Goal: Transaction & Acquisition: Book appointment/travel/reservation

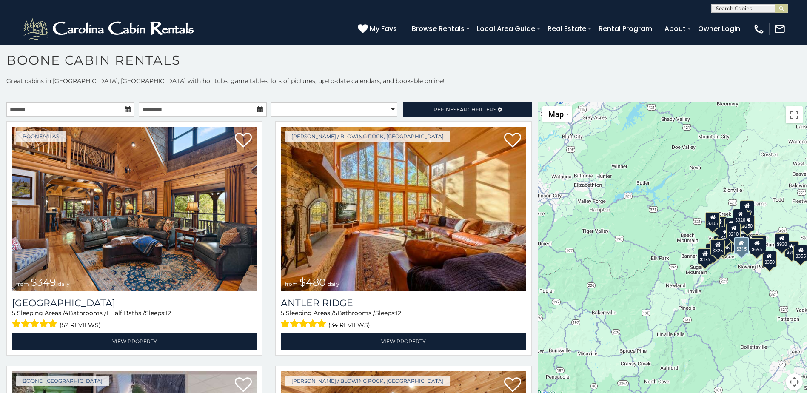
scroll to position [8, 0]
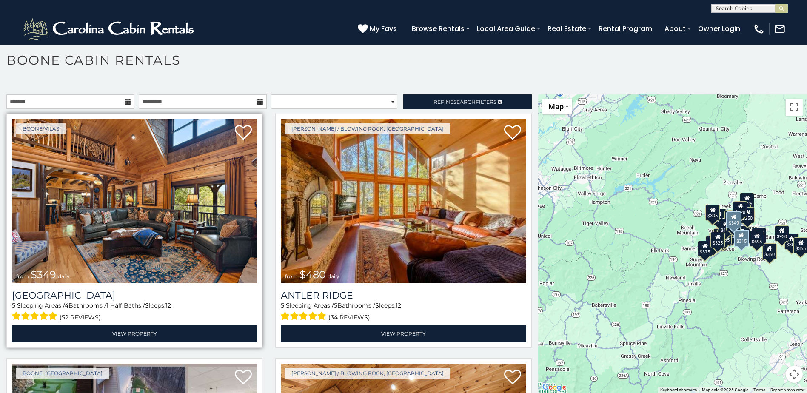
click at [147, 243] on img at bounding box center [134, 201] width 245 height 164
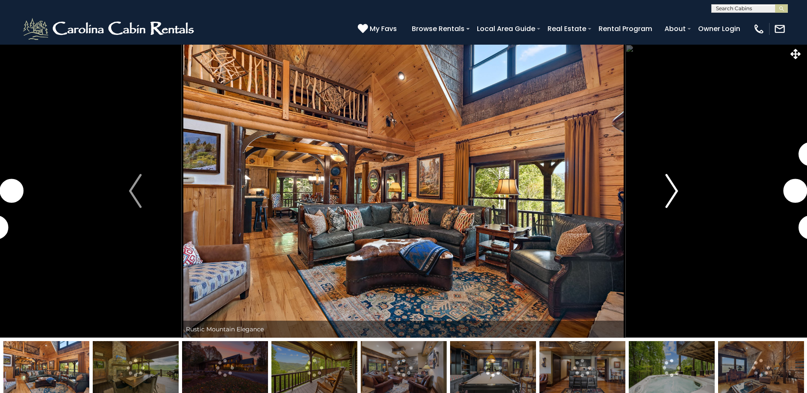
click at [671, 197] on img "Next" at bounding box center [672, 191] width 13 height 34
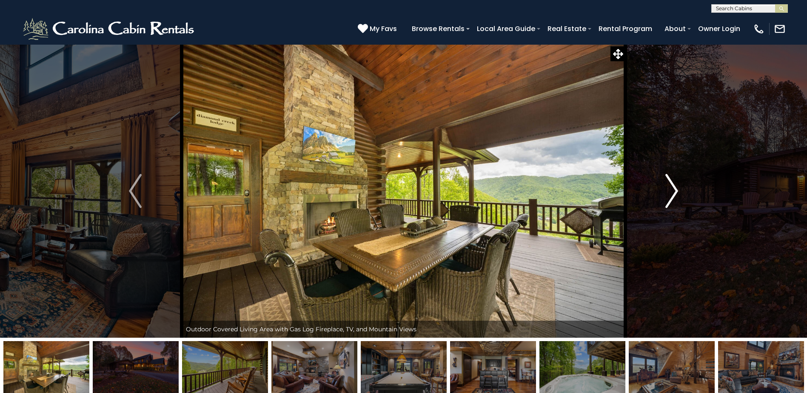
click at [671, 197] on img "Next" at bounding box center [672, 191] width 13 height 34
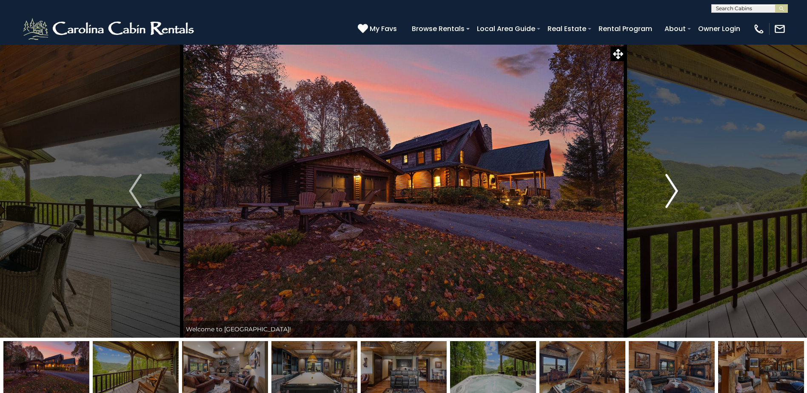
click at [671, 197] on img "Next" at bounding box center [672, 191] width 13 height 34
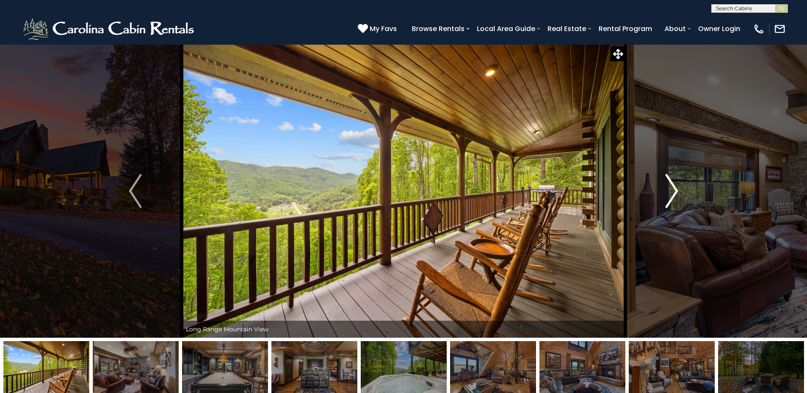
click at [671, 197] on img "Next" at bounding box center [672, 191] width 13 height 34
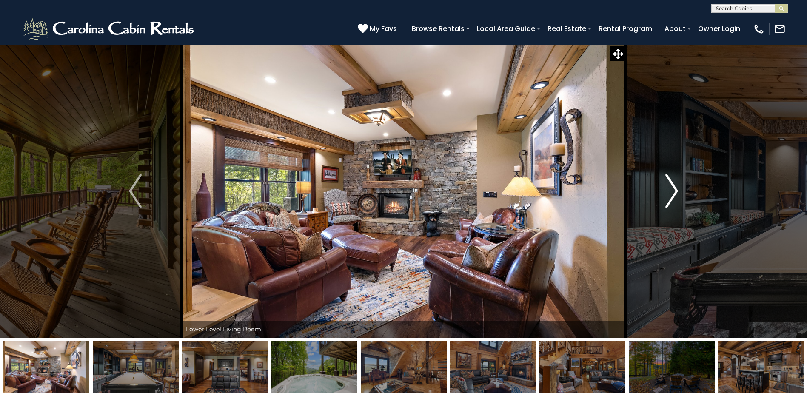
click at [671, 197] on img "Next" at bounding box center [672, 191] width 13 height 34
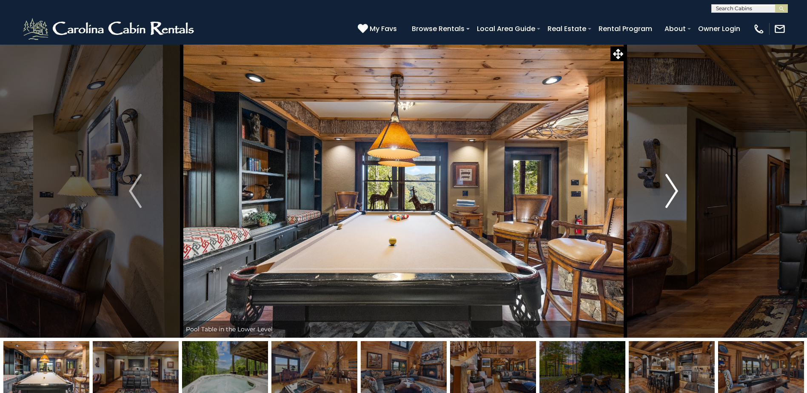
click at [671, 197] on img "Next" at bounding box center [672, 191] width 13 height 34
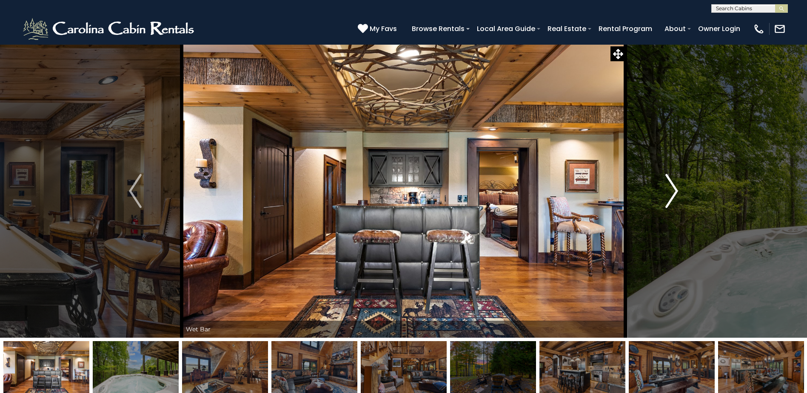
click at [671, 197] on img "Next" at bounding box center [672, 191] width 13 height 34
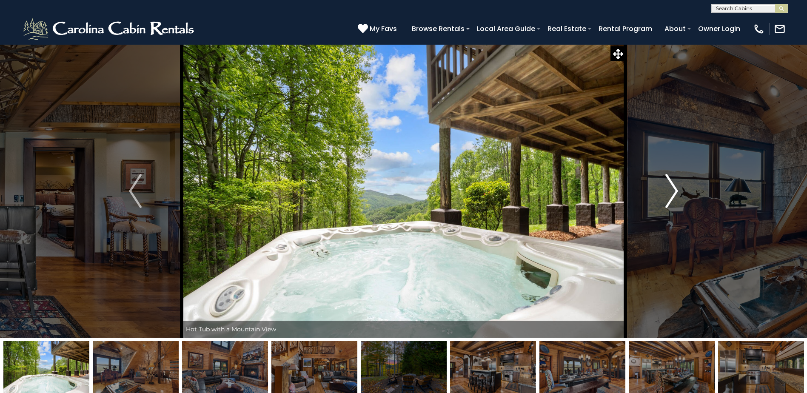
click at [671, 197] on img "Next" at bounding box center [672, 191] width 13 height 34
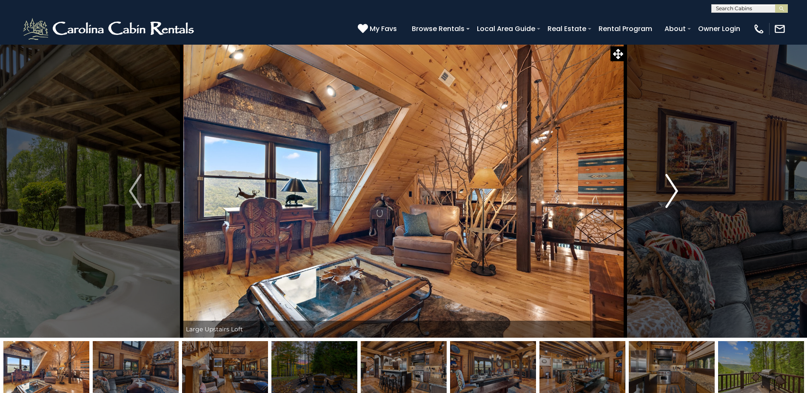
click at [671, 197] on img "Next" at bounding box center [672, 191] width 13 height 34
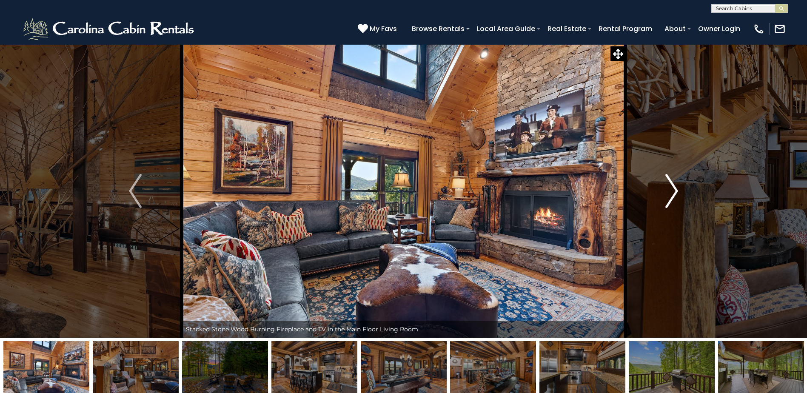
click at [671, 197] on img "Next" at bounding box center [672, 191] width 13 height 34
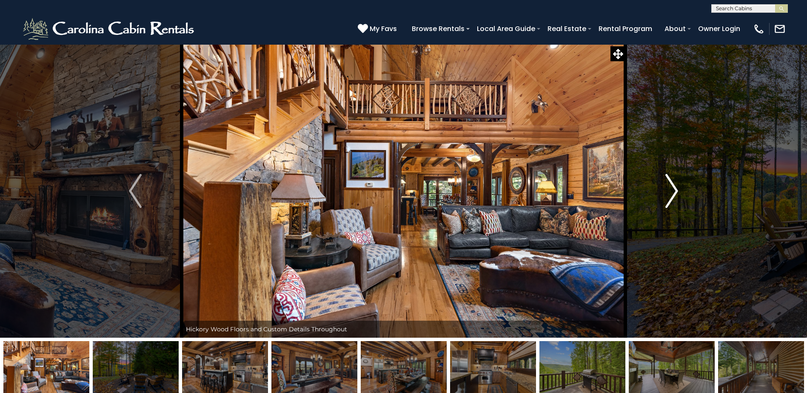
click at [671, 197] on img "Next" at bounding box center [672, 191] width 13 height 34
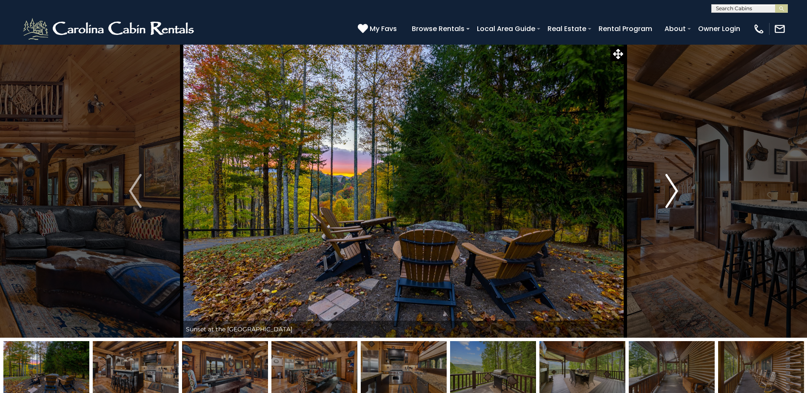
click at [671, 196] on img "Next" at bounding box center [672, 191] width 13 height 34
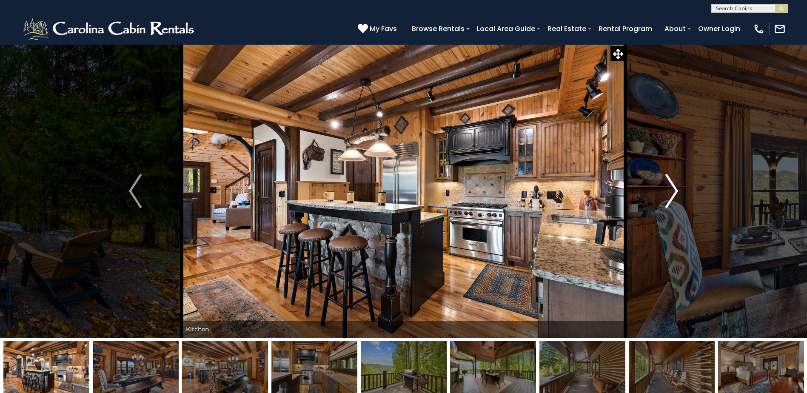
click at [671, 196] on img "Next" at bounding box center [672, 191] width 13 height 34
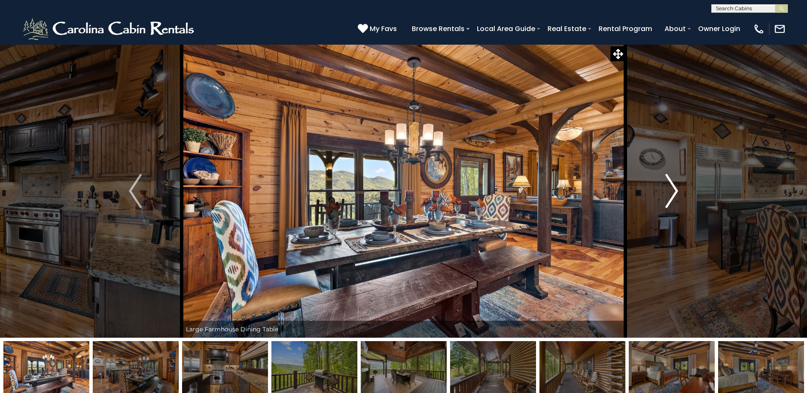
click at [671, 196] on img "Next" at bounding box center [672, 191] width 13 height 34
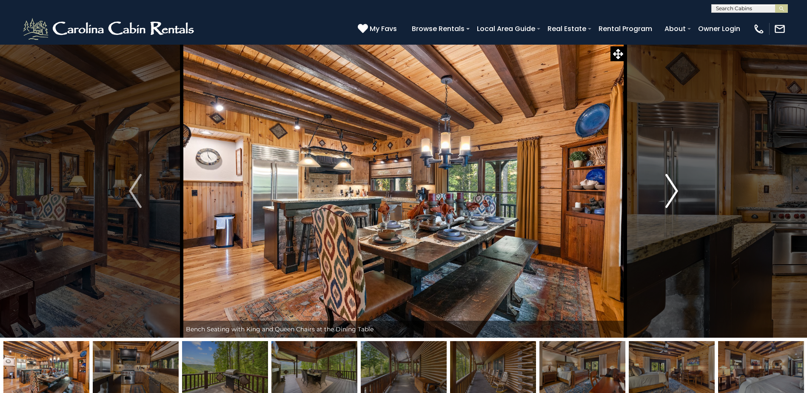
click at [671, 196] on img "Next" at bounding box center [672, 191] width 13 height 34
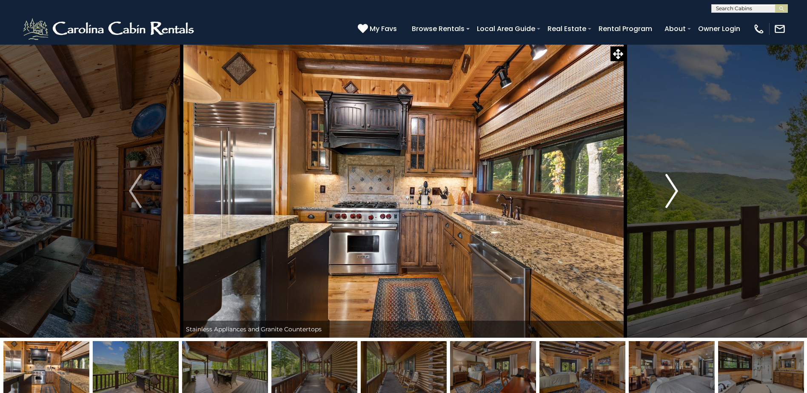
click at [671, 196] on img "Next" at bounding box center [672, 191] width 13 height 34
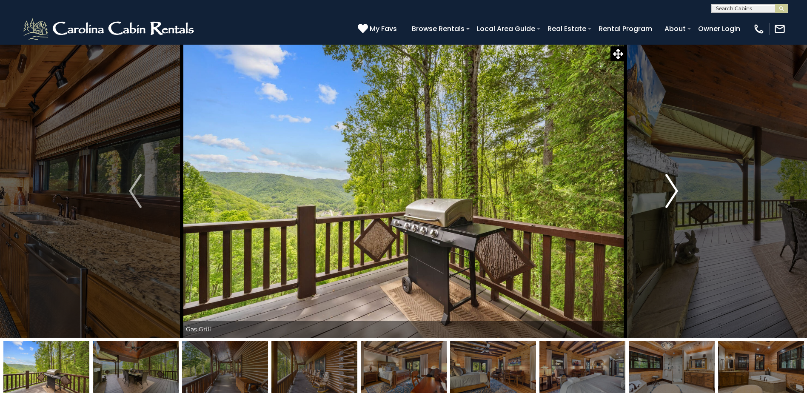
click at [671, 196] on img "Next" at bounding box center [672, 191] width 13 height 34
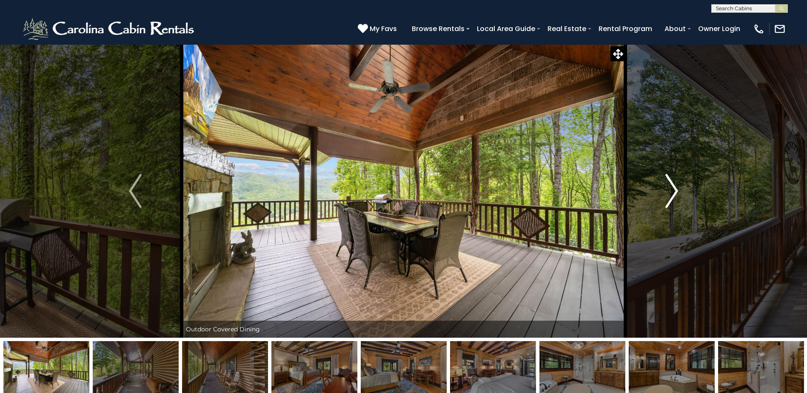
click at [671, 196] on img "Next" at bounding box center [672, 191] width 13 height 34
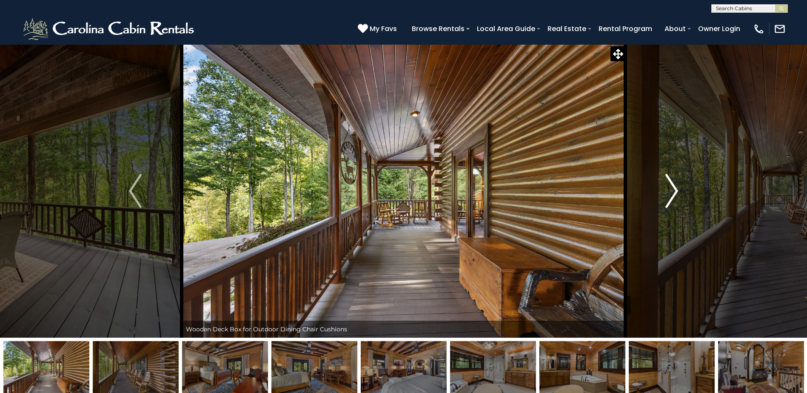
click at [671, 196] on img "Next" at bounding box center [672, 191] width 13 height 34
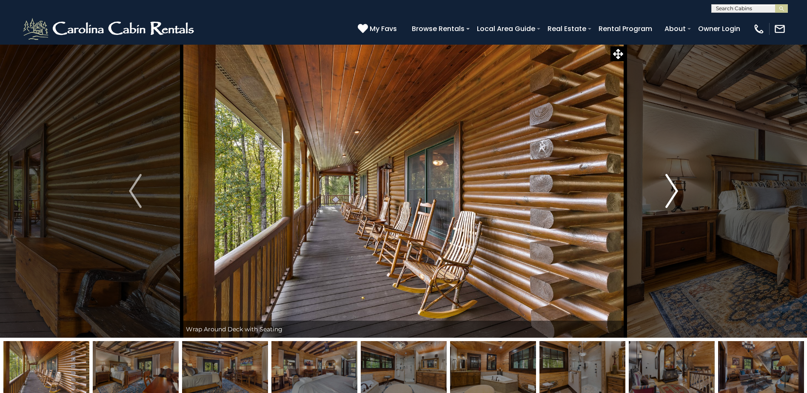
click at [671, 196] on img "Next" at bounding box center [672, 191] width 13 height 34
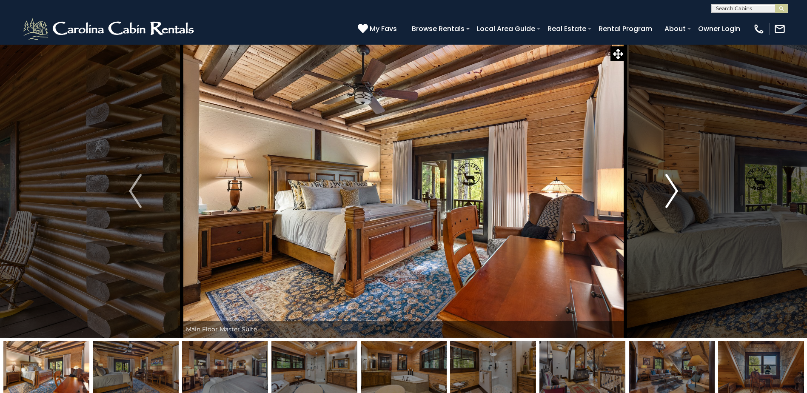
click at [671, 196] on img "Next" at bounding box center [672, 191] width 13 height 34
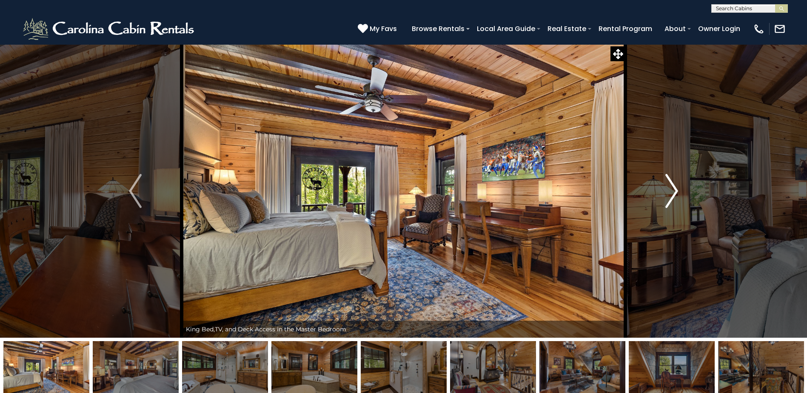
click at [671, 196] on img "Next" at bounding box center [672, 191] width 13 height 34
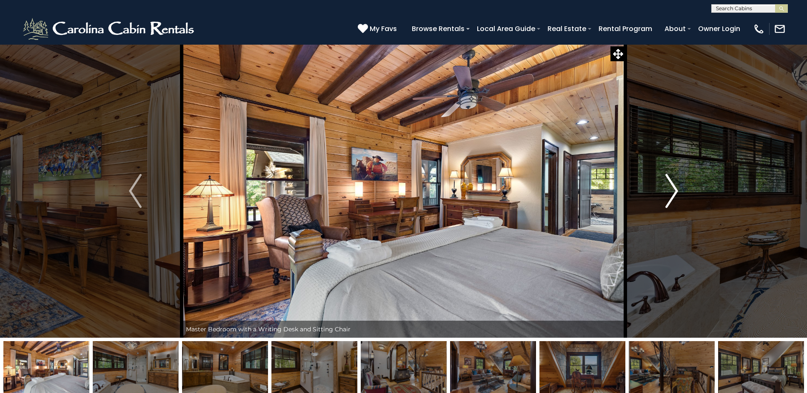
click at [671, 196] on img "Next" at bounding box center [672, 191] width 13 height 34
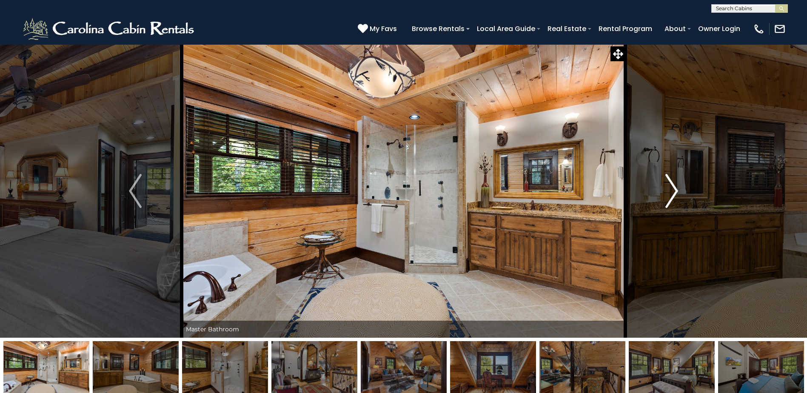
click at [671, 196] on img "Next" at bounding box center [672, 191] width 13 height 34
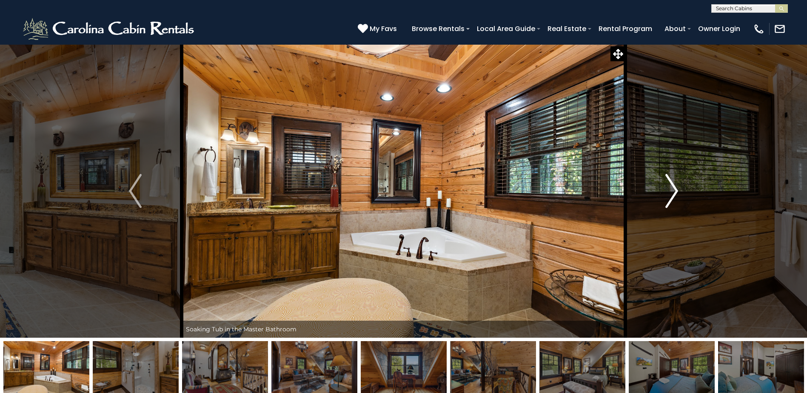
click at [671, 196] on img "Next" at bounding box center [672, 191] width 13 height 34
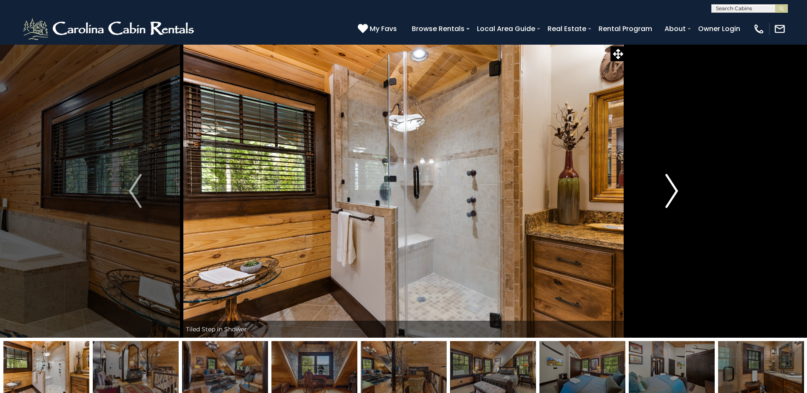
click at [671, 195] on img "Next" at bounding box center [672, 191] width 13 height 34
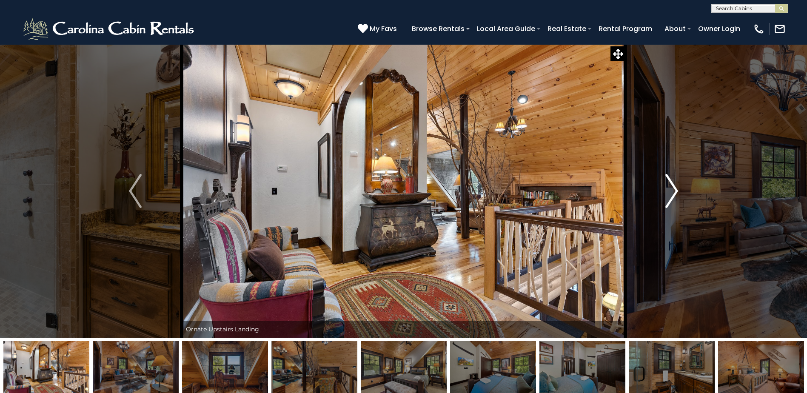
click at [671, 195] on img "Next" at bounding box center [672, 191] width 13 height 34
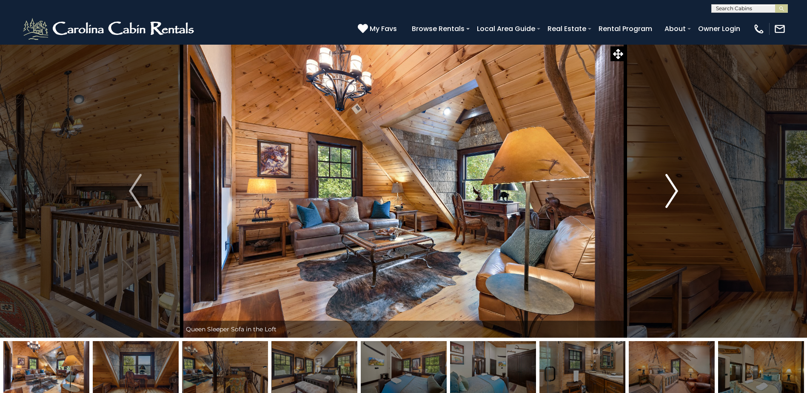
click at [671, 195] on img "Next" at bounding box center [672, 191] width 13 height 34
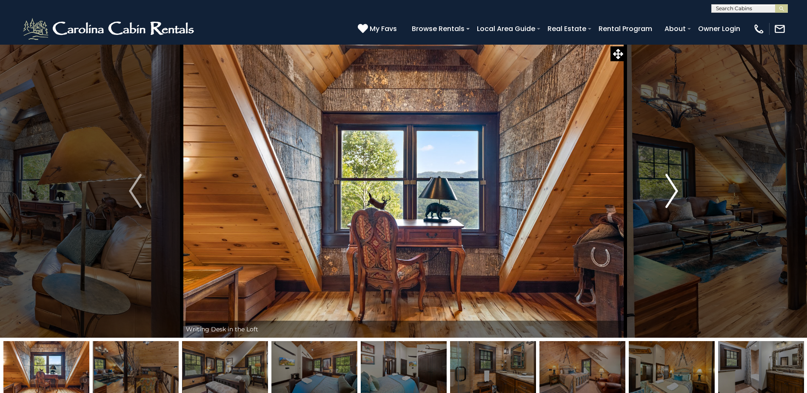
click at [671, 195] on img "Next" at bounding box center [672, 191] width 13 height 34
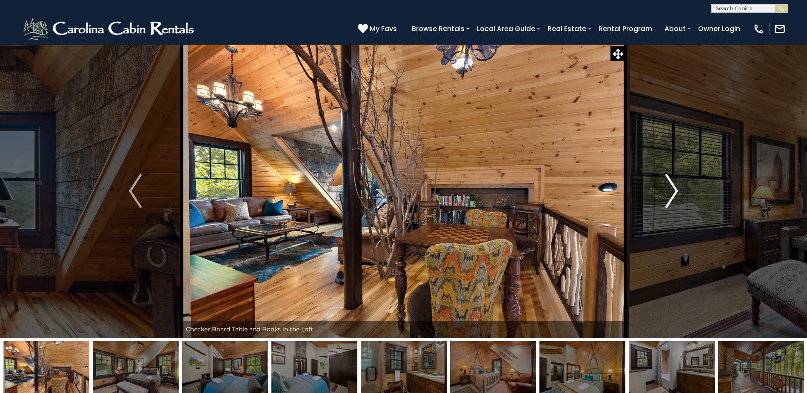
click at [671, 195] on img "Next" at bounding box center [672, 191] width 13 height 34
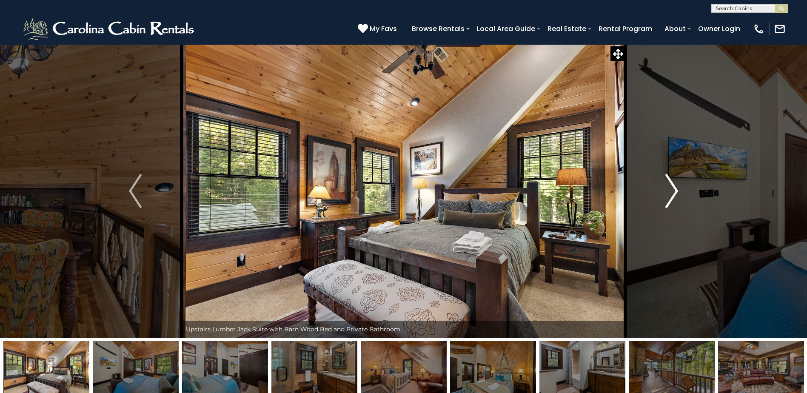
click at [671, 195] on img "Next" at bounding box center [672, 191] width 13 height 34
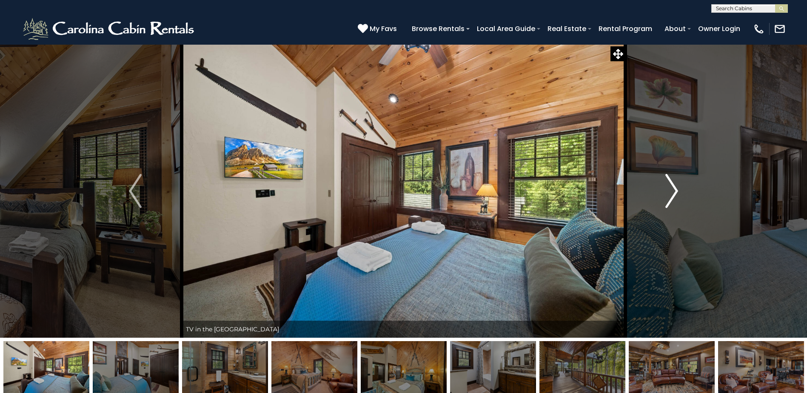
click at [671, 195] on img "Next" at bounding box center [672, 191] width 13 height 34
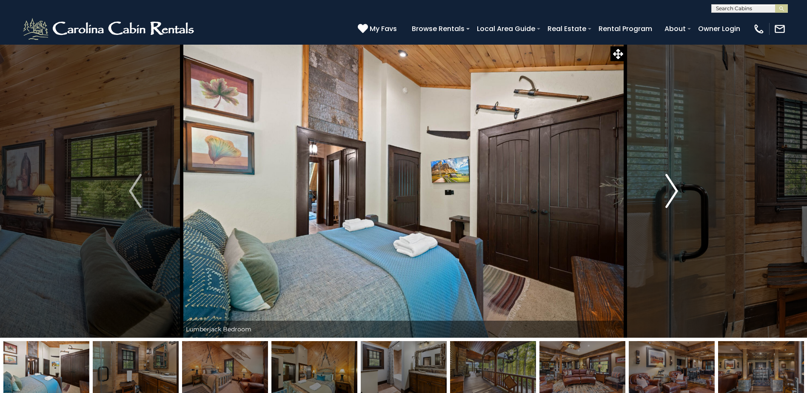
click at [671, 195] on img "Next" at bounding box center [672, 191] width 13 height 34
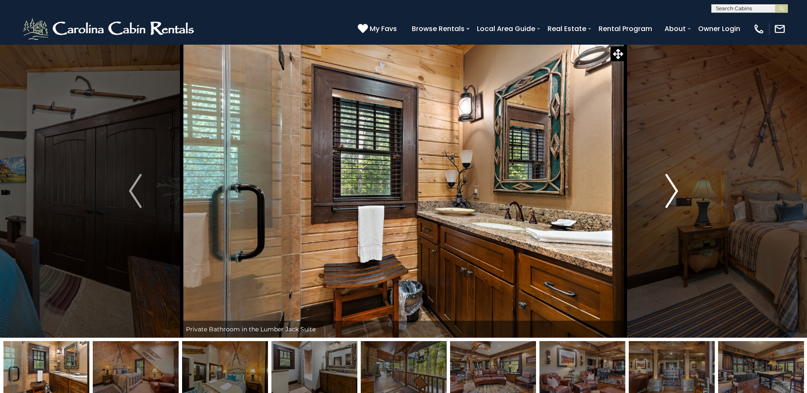
click at [671, 195] on img "Next" at bounding box center [672, 191] width 13 height 34
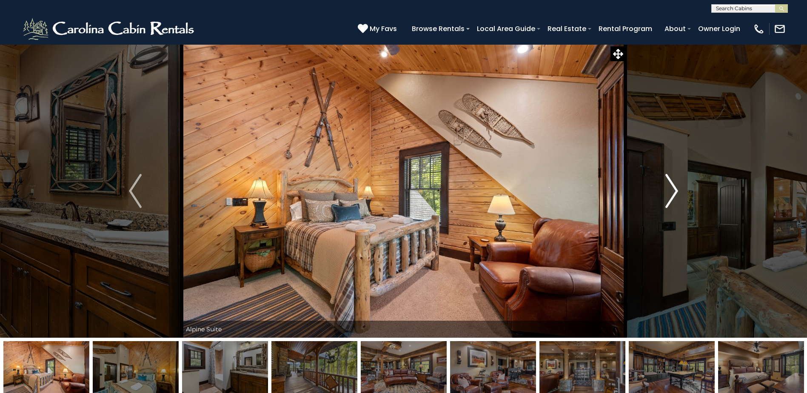
click at [671, 195] on img "Next" at bounding box center [672, 191] width 13 height 34
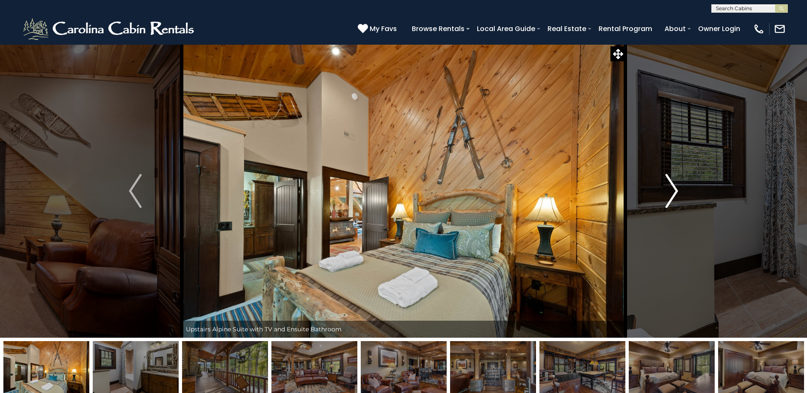
click at [671, 195] on img "Next" at bounding box center [672, 191] width 13 height 34
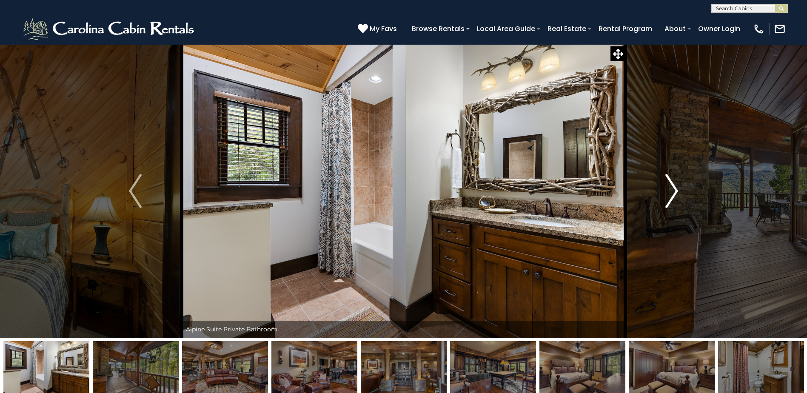
click at [671, 195] on img "Next" at bounding box center [672, 191] width 13 height 34
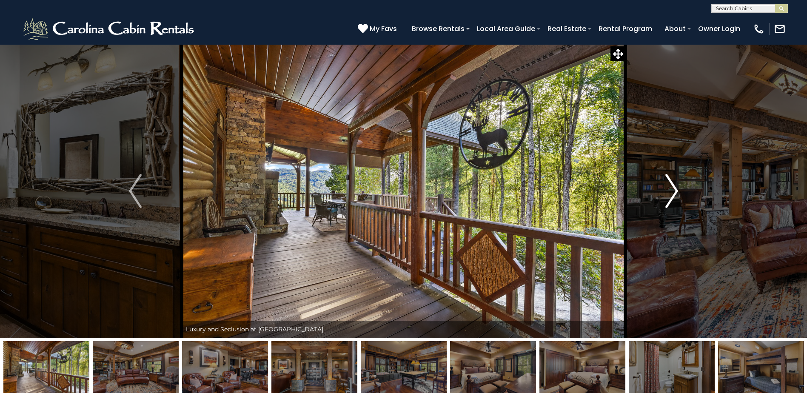
click at [671, 195] on img "Next" at bounding box center [672, 191] width 13 height 34
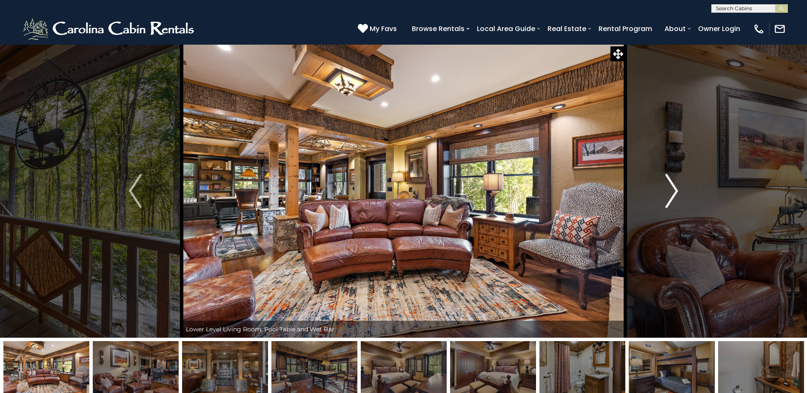
click at [671, 195] on img "Next" at bounding box center [672, 191] width 13 height 34
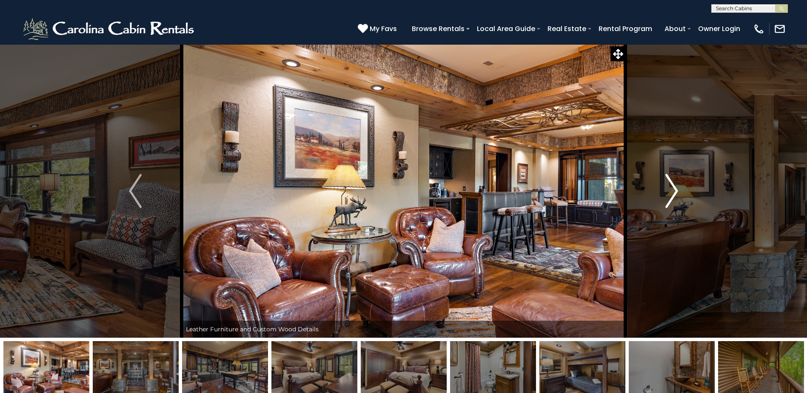
click at [671, 195] on img "Next" at bounding box center [672, 191] width 13 height 34
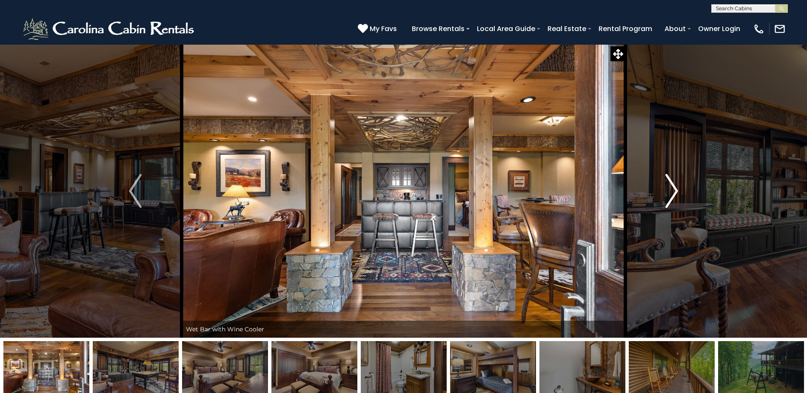
click at [671, 195] on img "Next" at bounding box center [672, 191] width 13 height 34
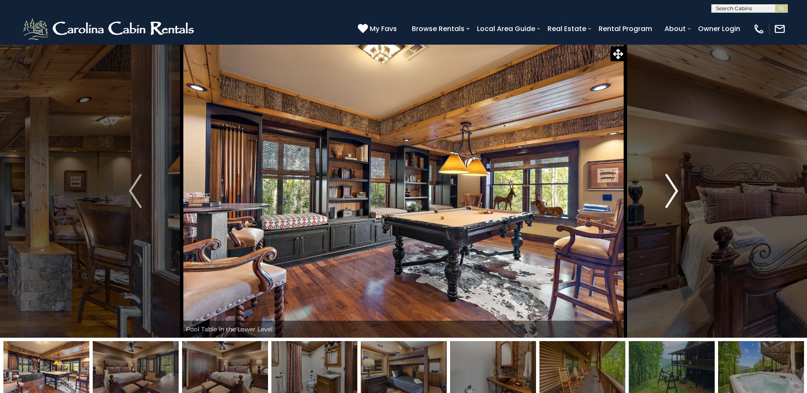
click at [671, 195] on img "Next" at bounding box center [672, 191] width 13 height 34
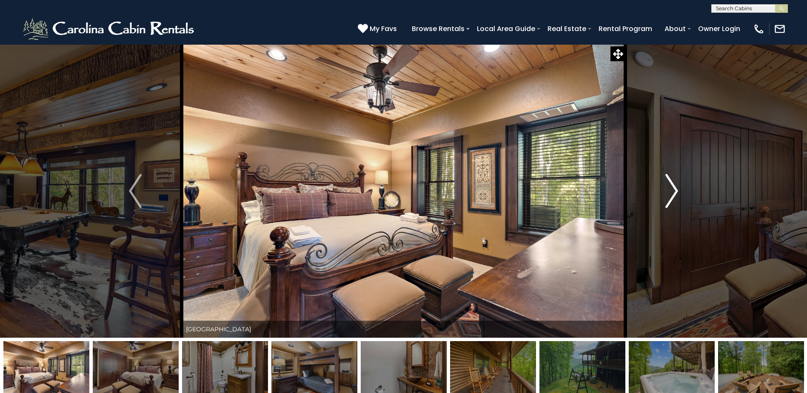
click at [671, 195] on img "Next" at bounding box center [672, 191] width 13 height 34
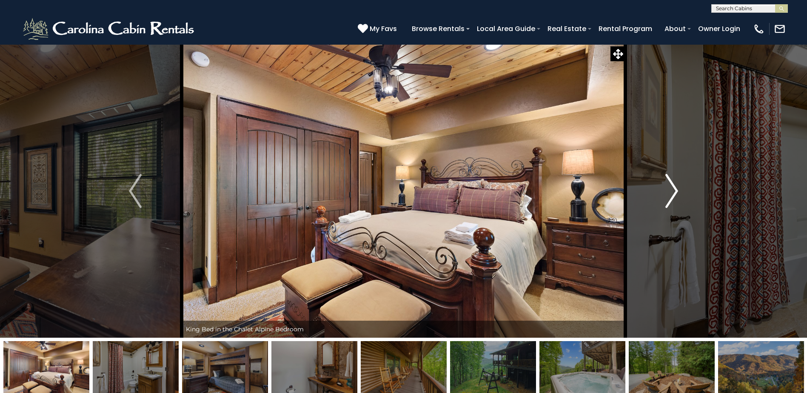
click at [671, 195] on img "Next" at bounding box center [672, 191] width 13 height 34
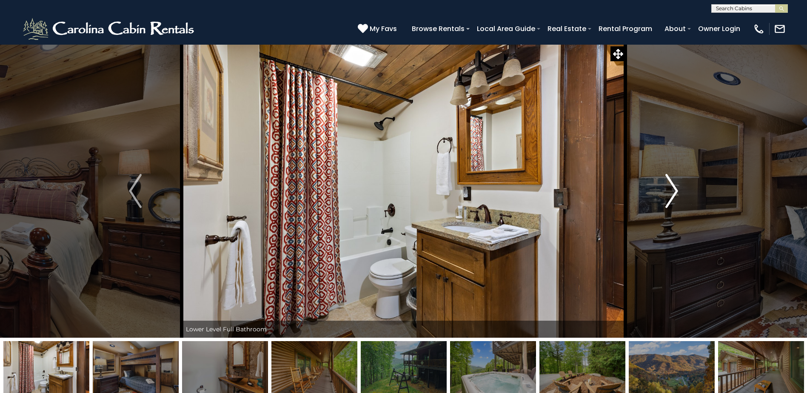
click at [671, 195] on img "Next" at bounding box center [672, 191] width 13 height 34
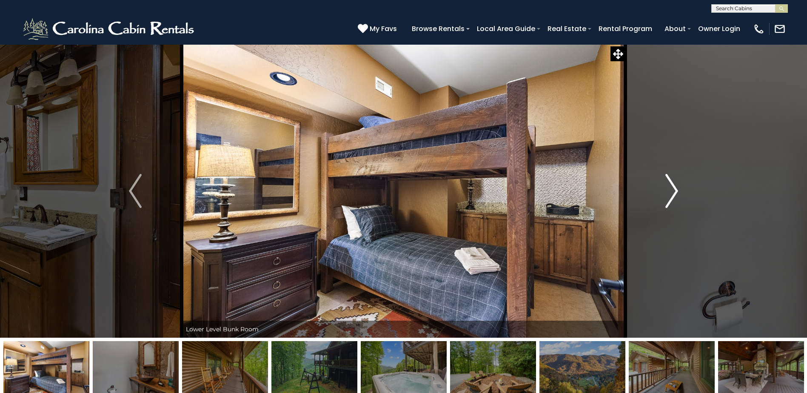
click at [671, 195] on img "Next" at bounding box center [672, 191] width 13 height 34
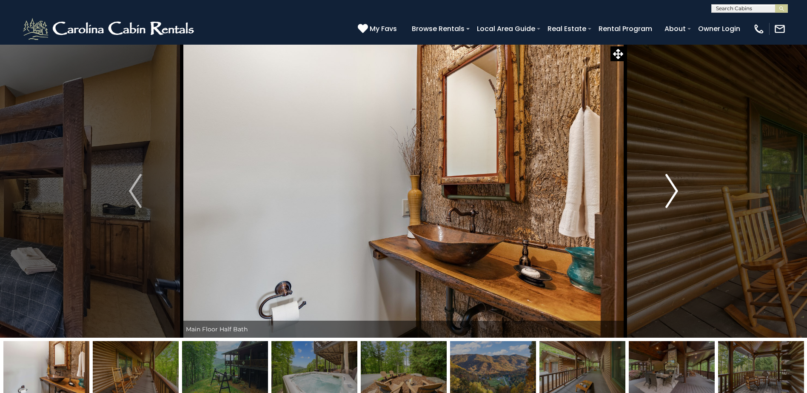
click at [671, 195] on img "Next" at bounding box center [672, 191] width 13 height 34
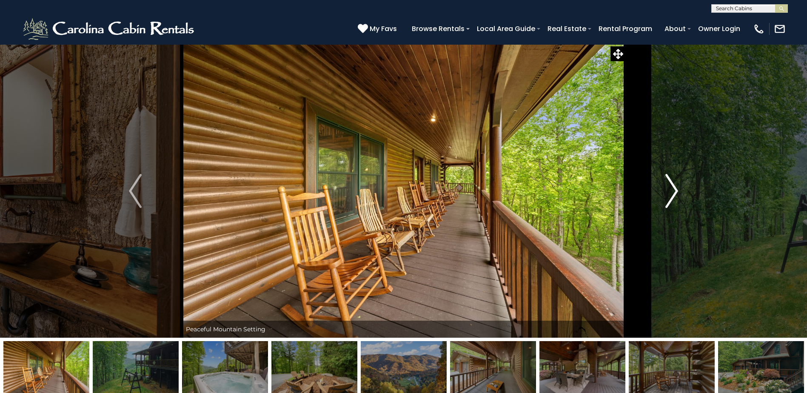
click at [671, 195] on img "Next" at bounding box center [672, 191] width 13 height 34
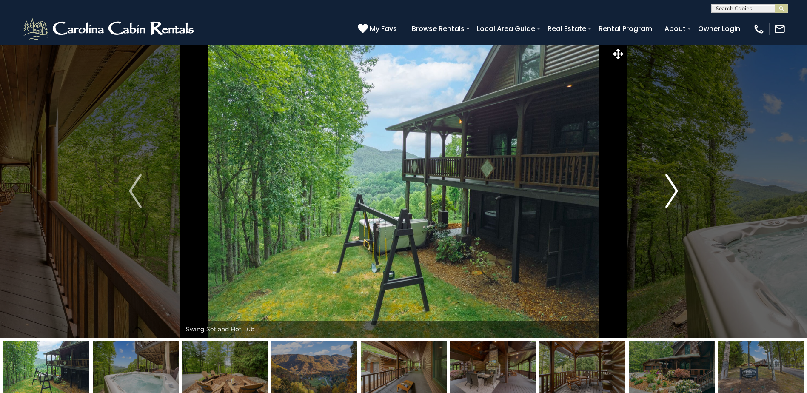
click at [671, 195] on img "Next" at bounding box center [672, 191] width 13 height 34
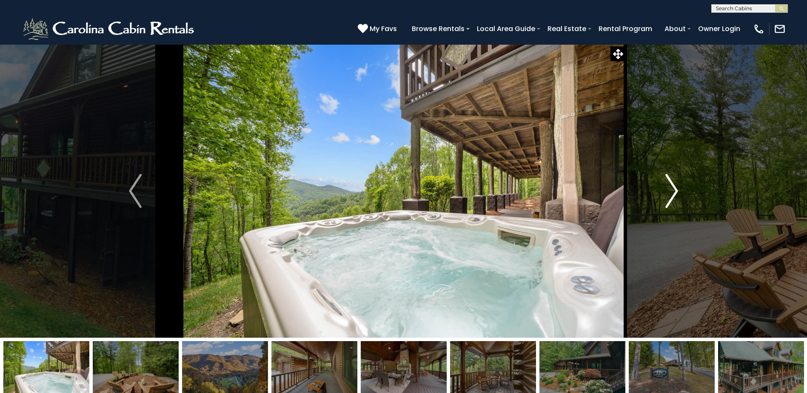
click at [671, 195] on img "Next" at bounding box center [672, 191] width 13 height 34
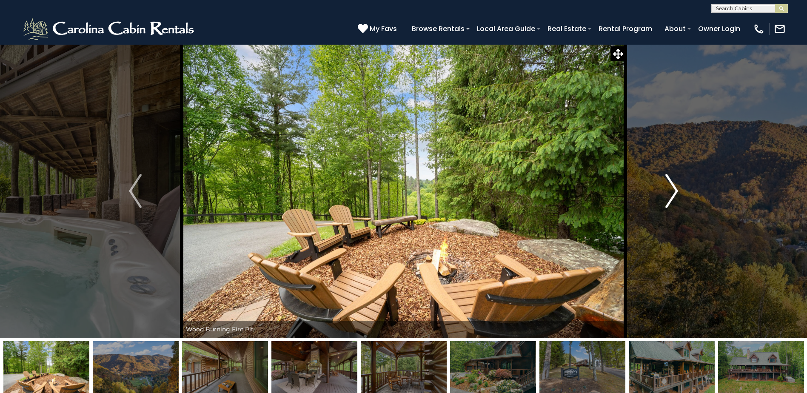
click at [671, 195] on img "Next" at bounding box center [672, 191] width 13 height 34
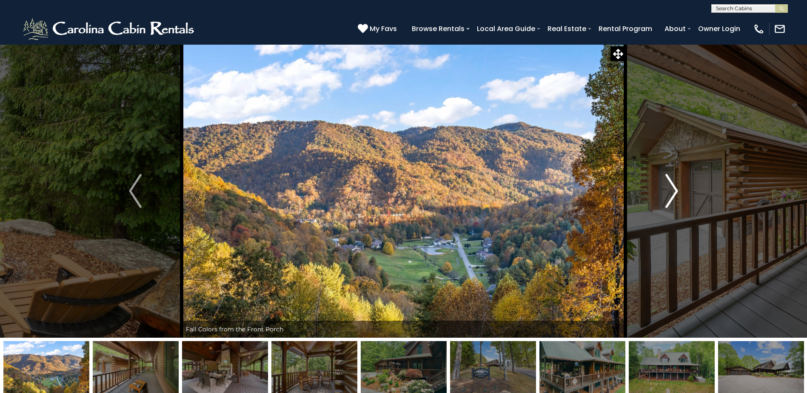
click at [672, 194] on img "Next" at bounding box center [672, 191] width 13 height 34
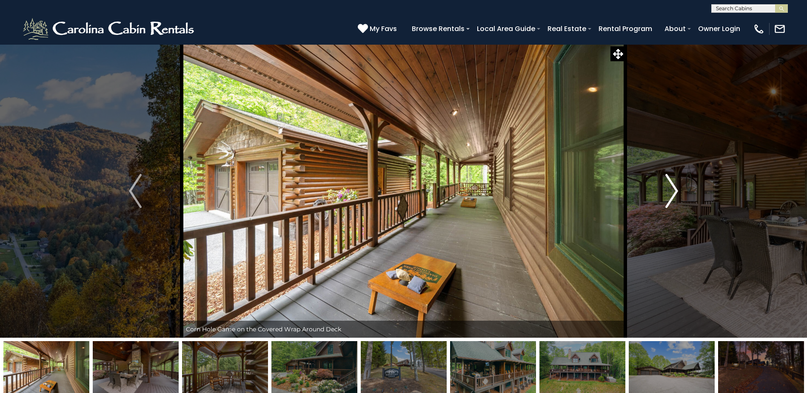
click at [672, 194] on img "Next" at bounding box center [672, 191] width 13 height 34
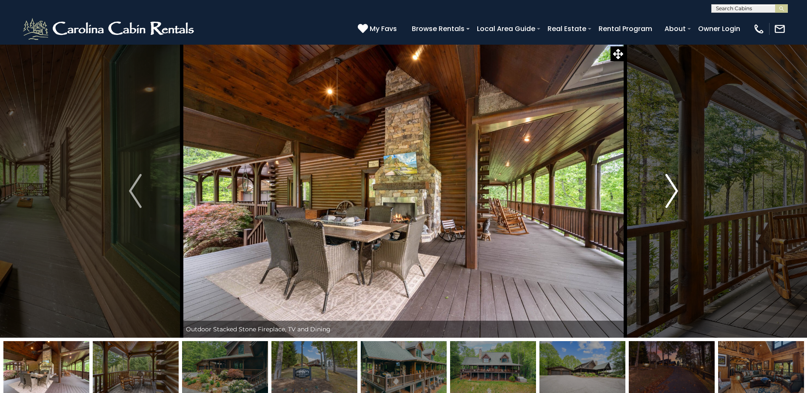
click at [672, 194] on img "Next" at bounding box center [672, 191] width 13 height 34
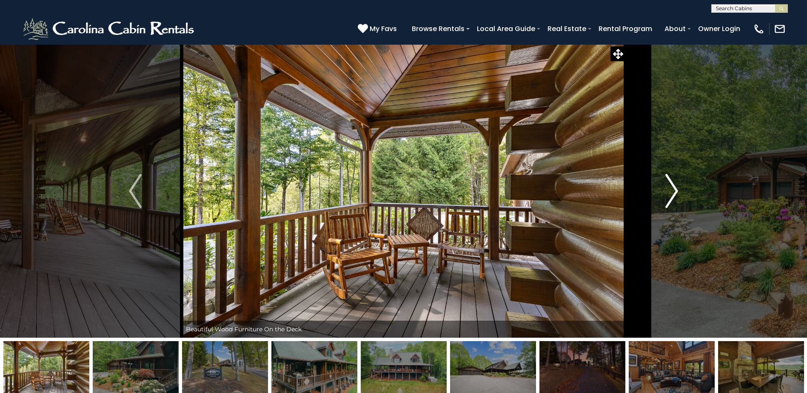
click at [672, 194] on img "Next" at bounding box center [672, 191] width 13 height 34
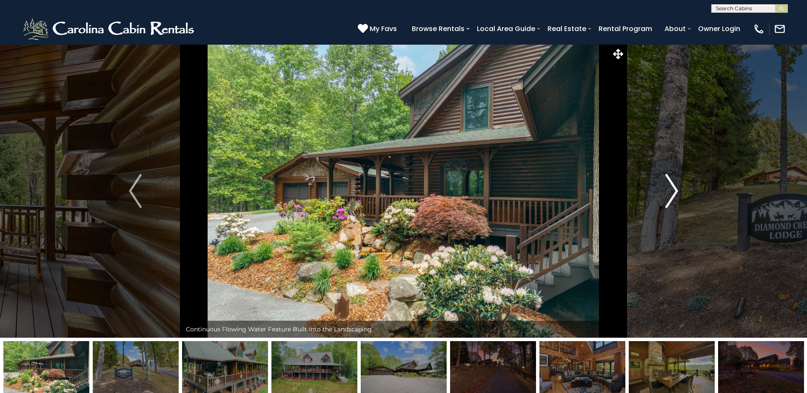
click at [672, 194] on img "Next" at bounding box center [672, 191] width 13 height 34
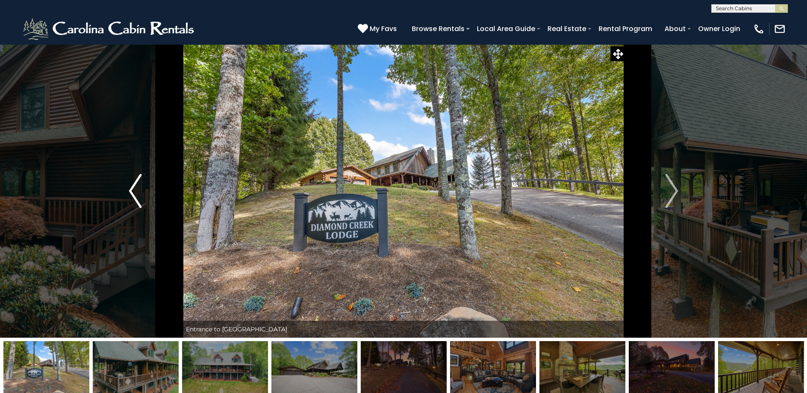
click at [138, 188] on img "Previous" at bounding box center [135, 191] width 13 height 34
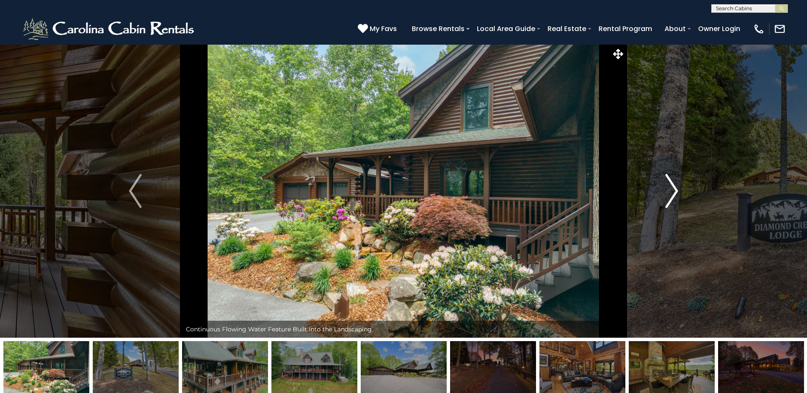
click at [675, 182] on img "Next" at bounding box center [672, 191] width 13 height 34
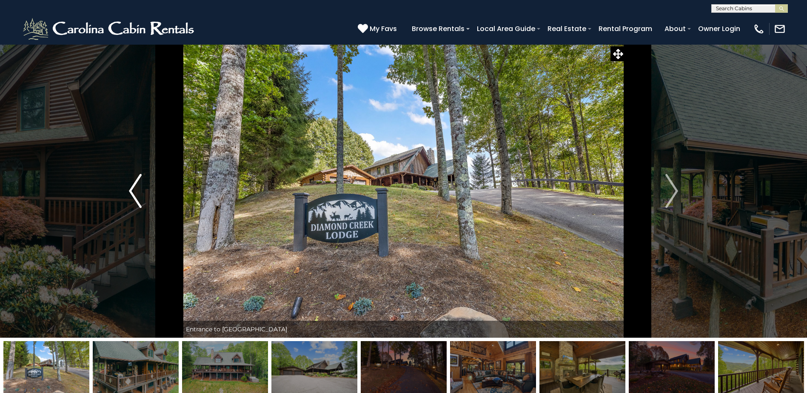
click at [129, 189] on img "Previous" at bounding box center [135, 191] width 13 height 34
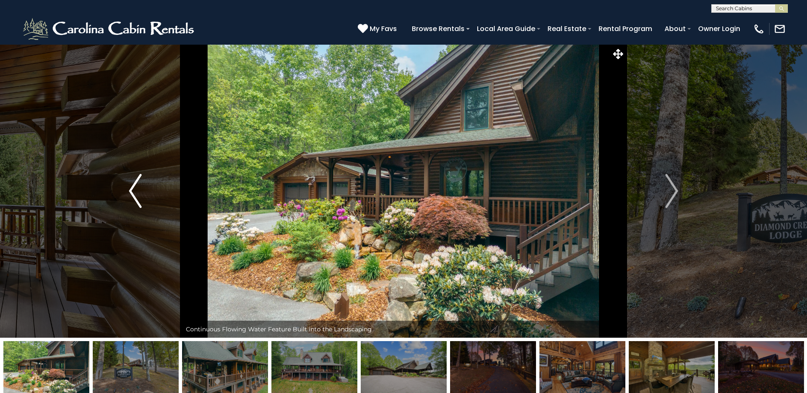
click at [130, 195] on img "Previous" at bounding box center [135, 191] width 13 height 34
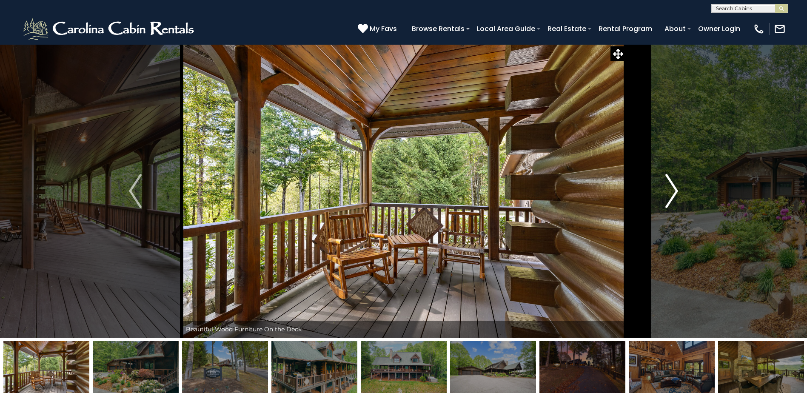
click at [672, 191] on img "Next" at bounding box center [672, 191] width 13 height 34
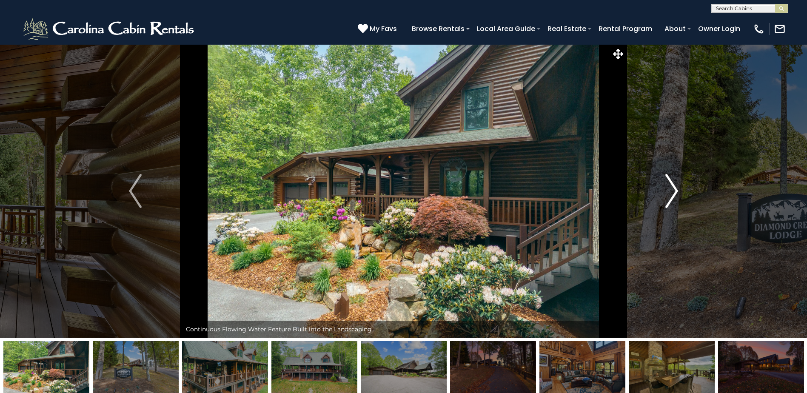
click at [672, 191] on img "Next" at bounding box center [672, 191] width 13 height 34
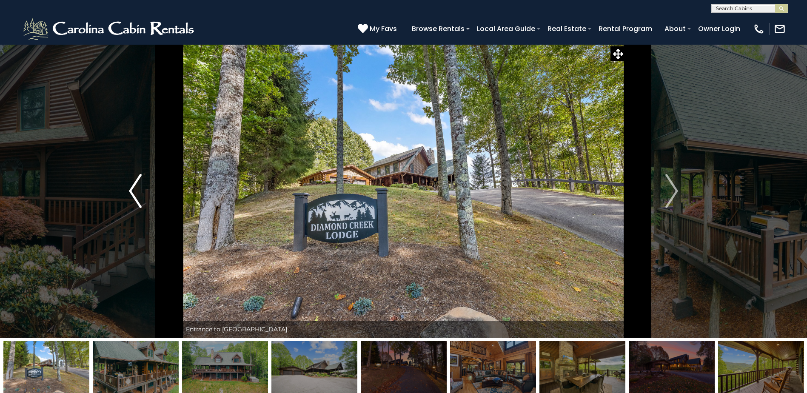
click at [135, 187] on img "Previous" at bounding box center [135, 191] width 13 height 34
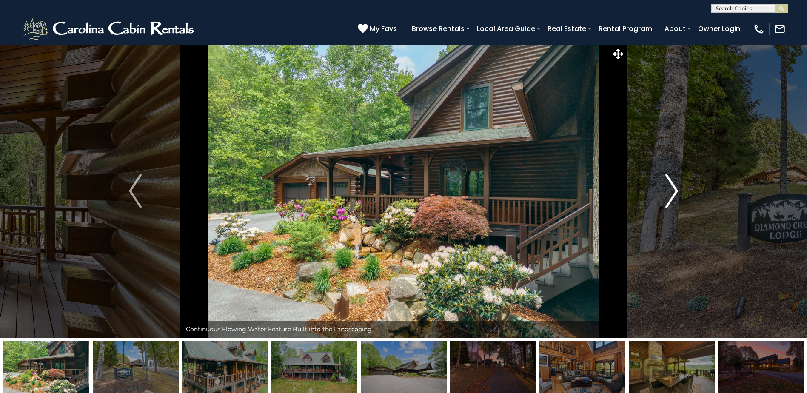
click at [673, 193] on img "Next" at bounding box center [672, 191] width 13 height 34
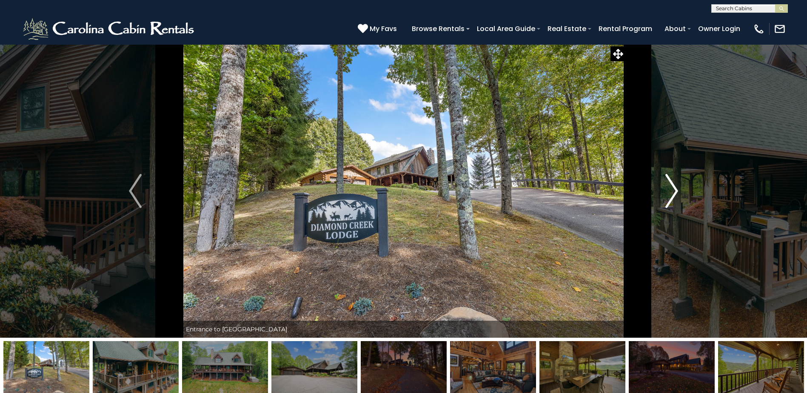
click at [673, 193] on img "Next" at bounding box center [672, 191] width 13 height 34
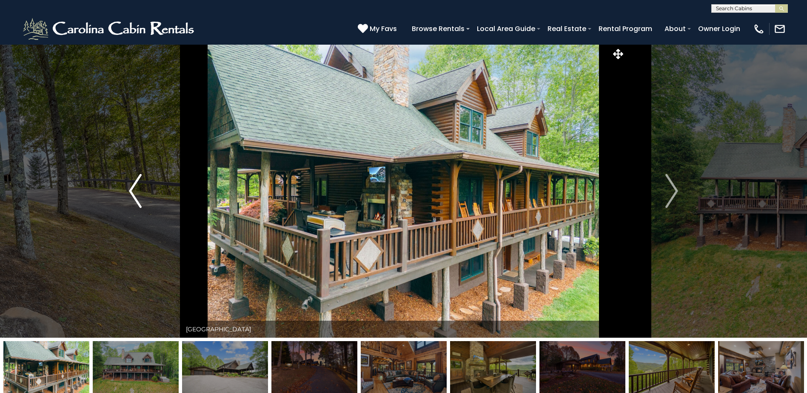
click at [139, 186] on img "Previous" at bounding box center [135, 191] width 13 height 34
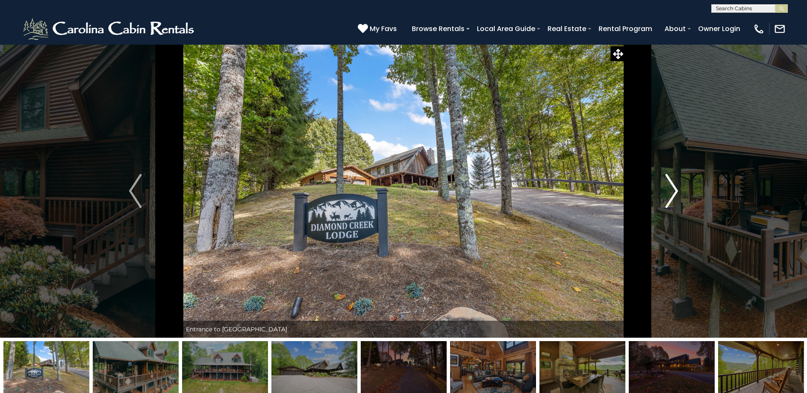
click at [673, 193] on img "Next" at bounding box center [672, 191] width 13 height 34
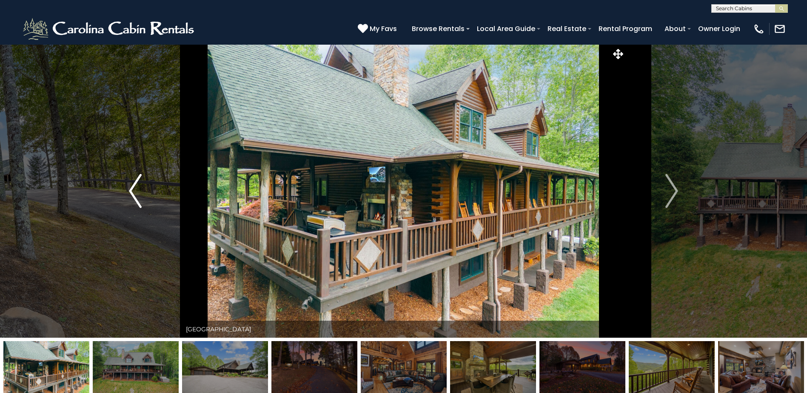
click at [130, 187] on img "Previous" at bounding box center [135, 191] width 13 height 34
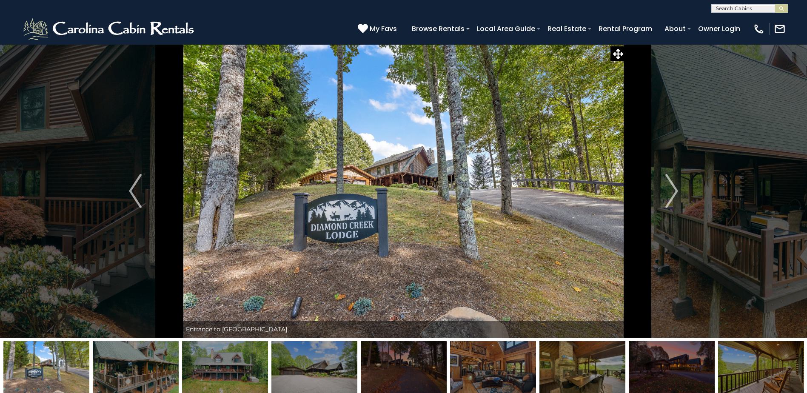
click at [502, 369] on img at bounding box center [493, 367] width 86 height 53
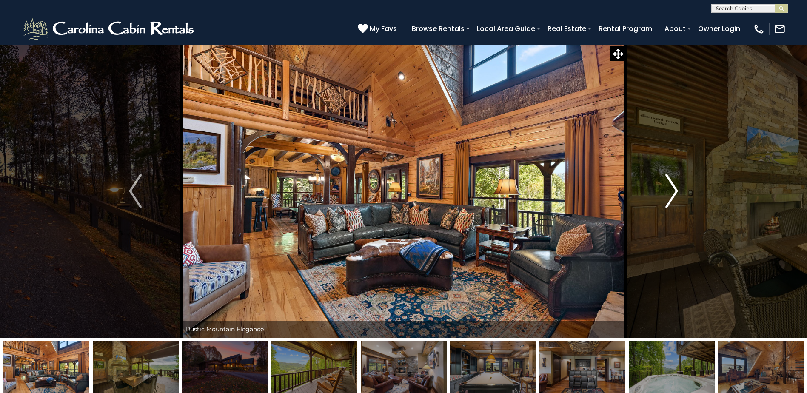
click at [671, 191] on img "Next" at bounding box center [672, 191] width 13 height 34
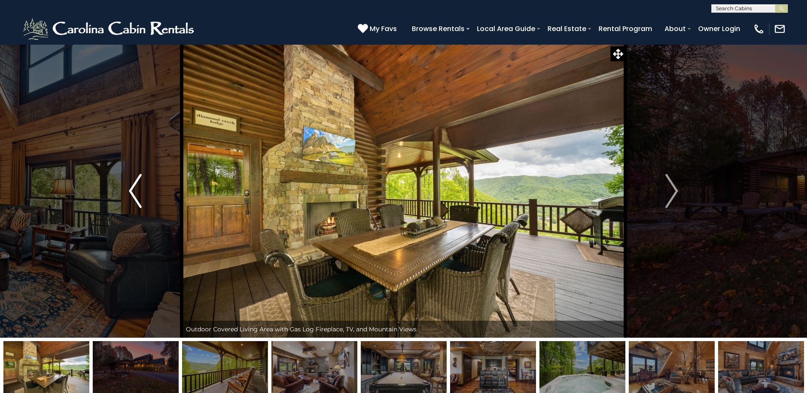
click at [139, 189] on img "Previous" at bounding box center [135, 191] width 13 height 34
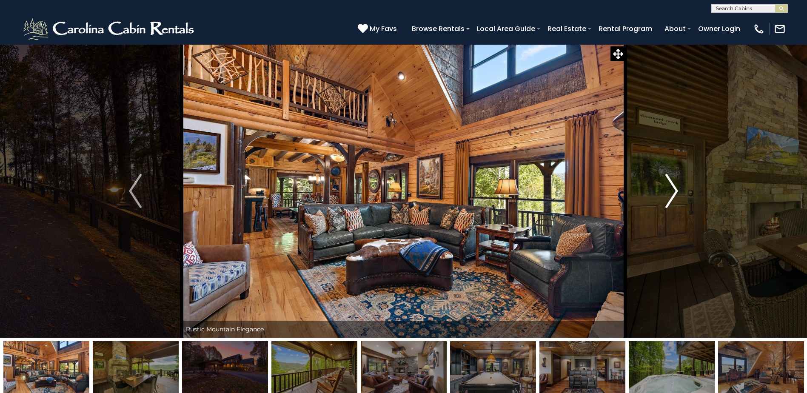
click at [664, 194] on button "Next" at bounding box center [672, 191] width 93 height 294
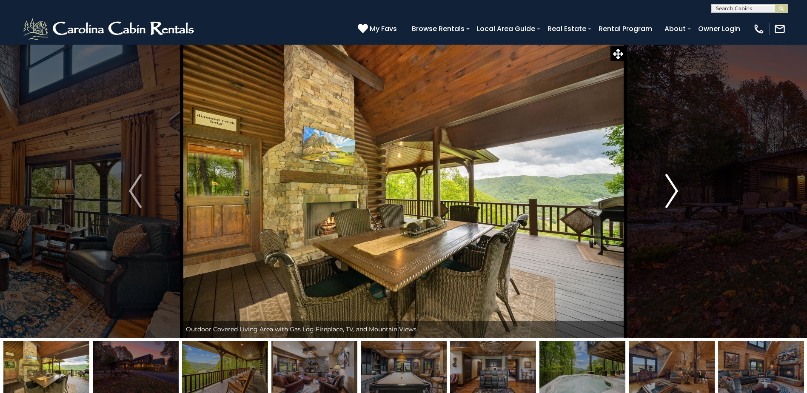
click at [670, 190] on img "Next" at bounding box center [672, 191] width 13 height 34
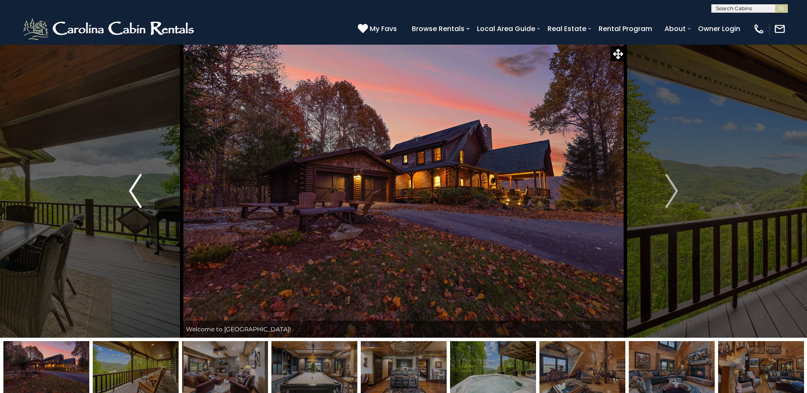
click at [132, 188] on img "Previous" at bounding box center [135, 191] width 13 height 34
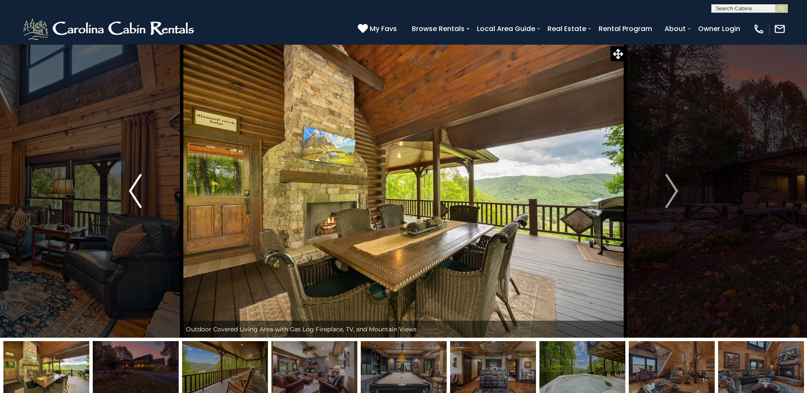
click at [132, 188] on img "Previous" at bounding box center [135, 191] width 13 height 34
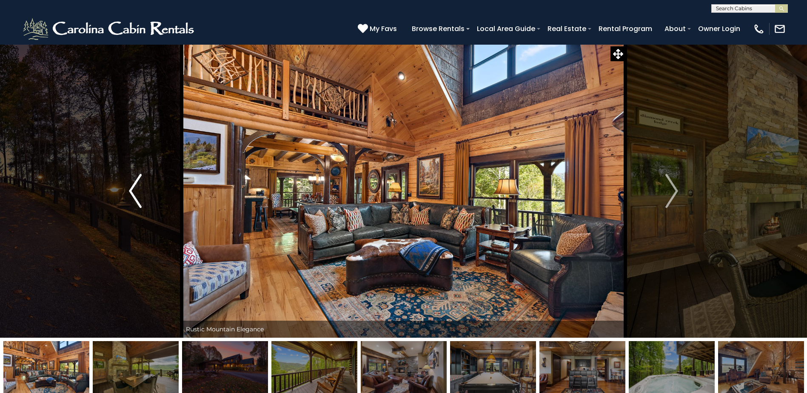
click at [132, 188] on img "Previous" at bounding box center [135, 191] width 13 height 34
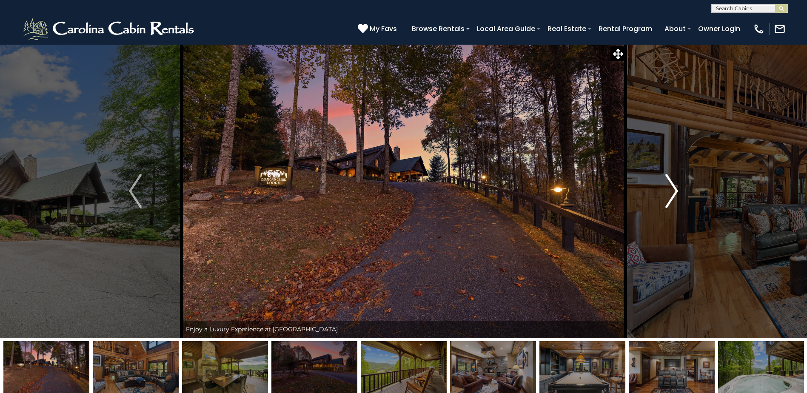
click at [677, 191] on img "Next" at bounding box center [672, 191] width 13 height 34
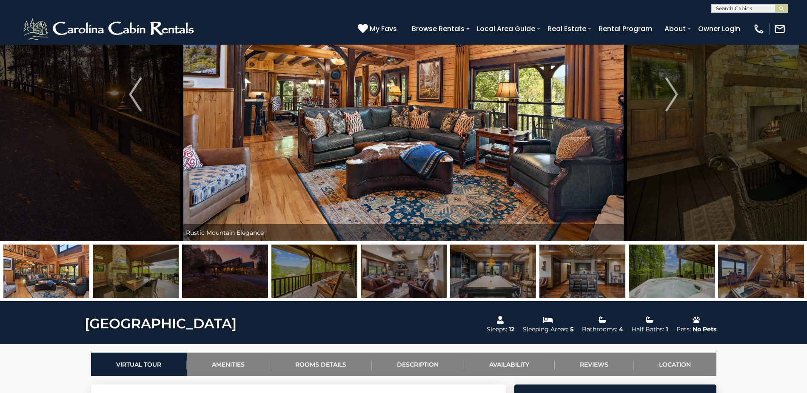
scroll to position [102, 0]
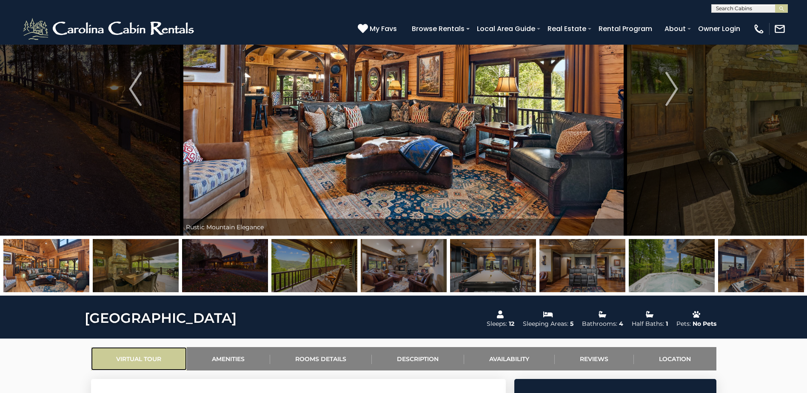
click at [153, 358] on link "Virtual Tour" at bounding box center [139, 358] width 96 height 23
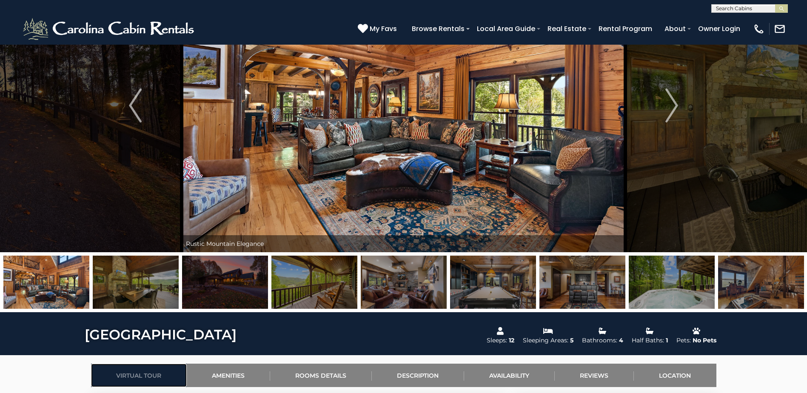
scroll to position [0, 0]
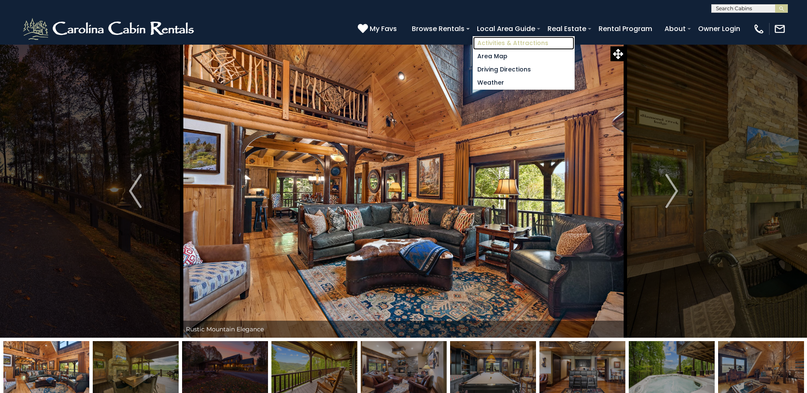
click at [514, 41] on link "Activities & Attractions" at bounding box center [523, 43] width 101 height 13
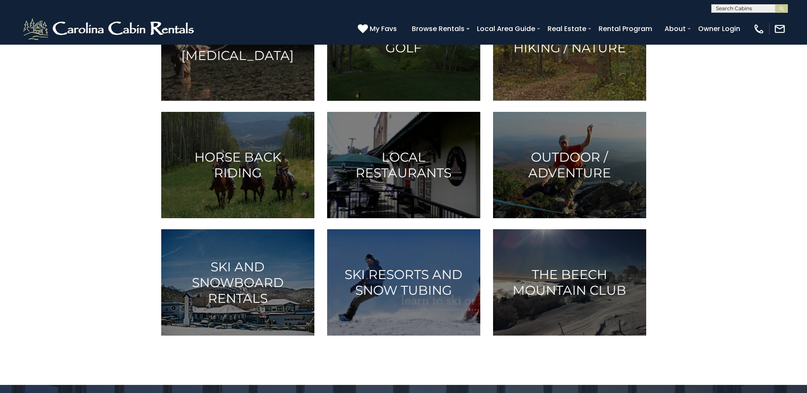
scroll to position [463, 0]
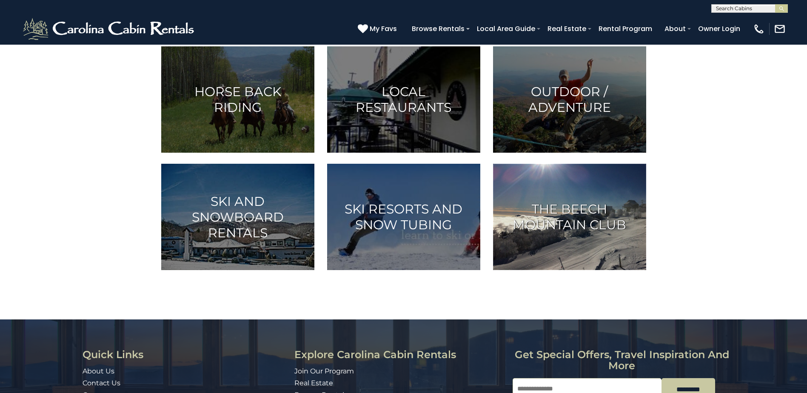
click at [582, 231] on h3 "The Beech Mountain Club" at bounding box center [570, 216] width 132 height 31
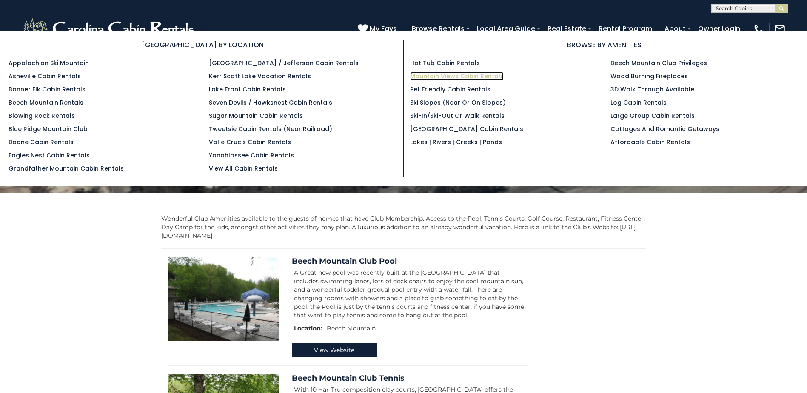
click at [449, 76] on link "Mountain Views Cabin Rentals" at bounding box center [457, 76] width 94 height 9
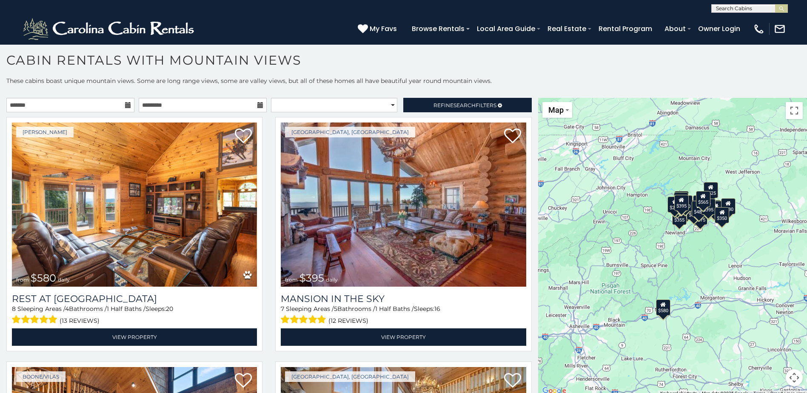
scroll to position [3, 0]
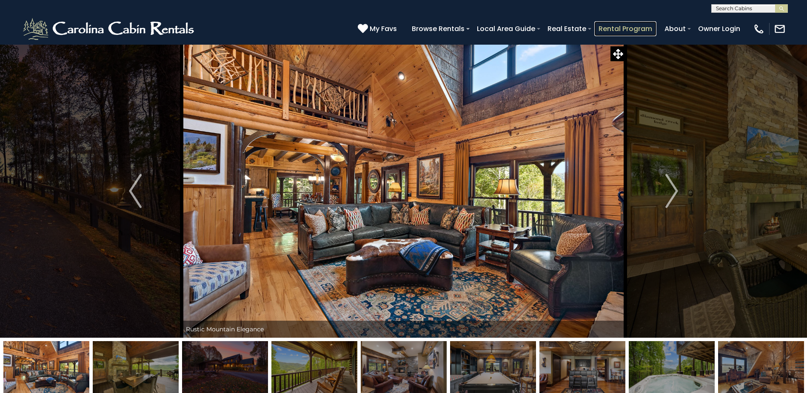
click at [617, 27] on link "Rental Program" at bounding box center [626, 28] width 62 height 15
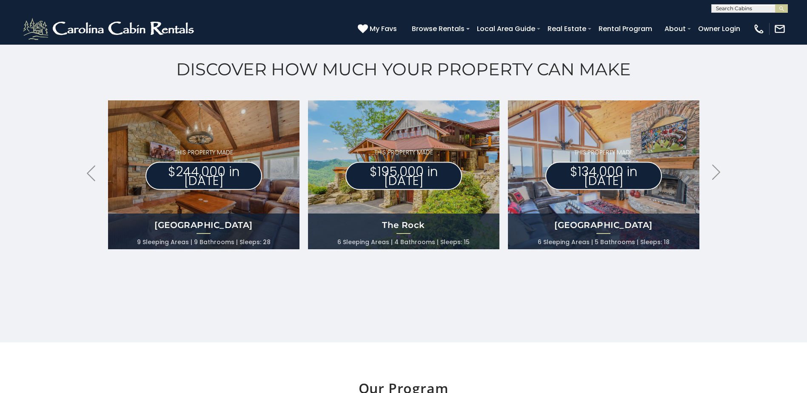
scroll to position [392, 0]
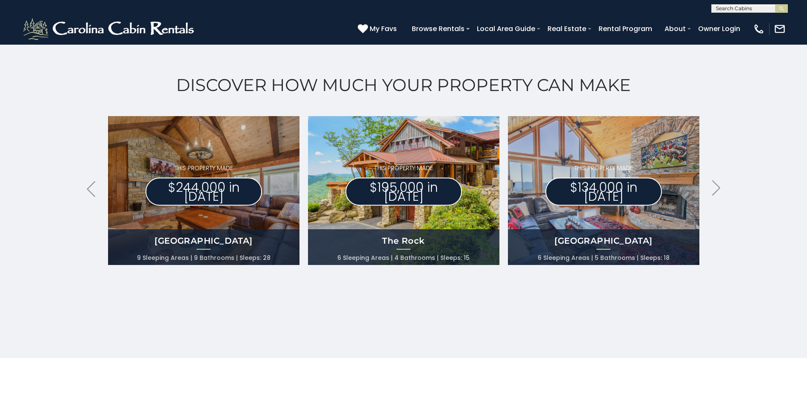
click at [408, 179] on div "THIS PROPERTY MADE $195,000 in [DATE]" at bounding box center [404, 185] width 117 height 42
click at [409, 173] on p "THIS PROPERTY MADE" at bounding box center [404, 168] width 117 height 9
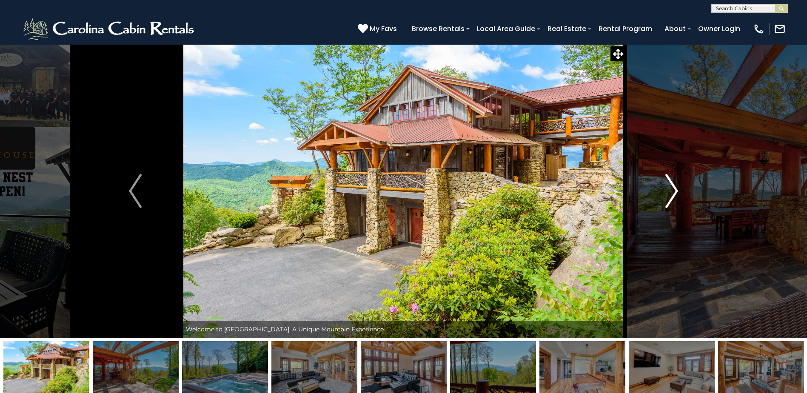
click at [669, 188] on img "Next" at bounding box center [672, 191] width 13 height 34
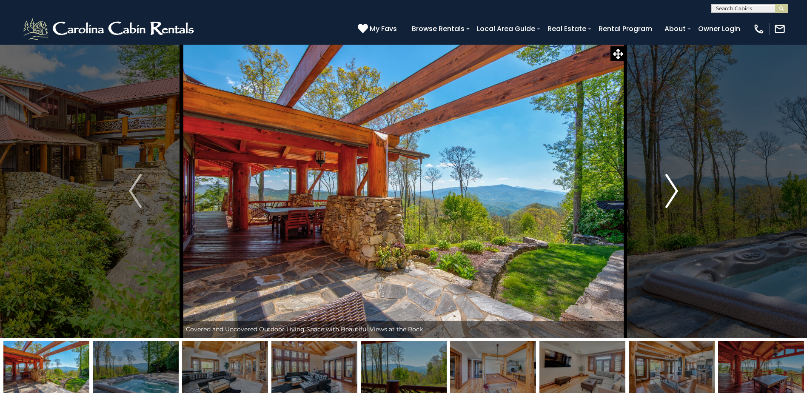
click at [672, 189] on img "Next" at bounding box center [672, 191] width 13 height 34
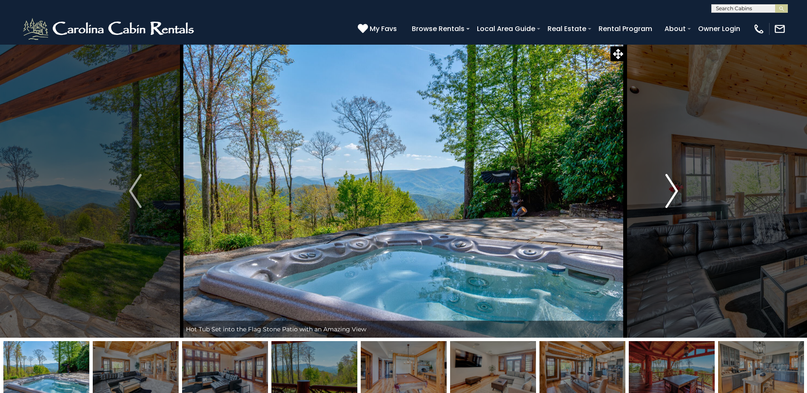
click at [672, 189] on img "Next" at bounding box center [672, 191] width 13 height 34
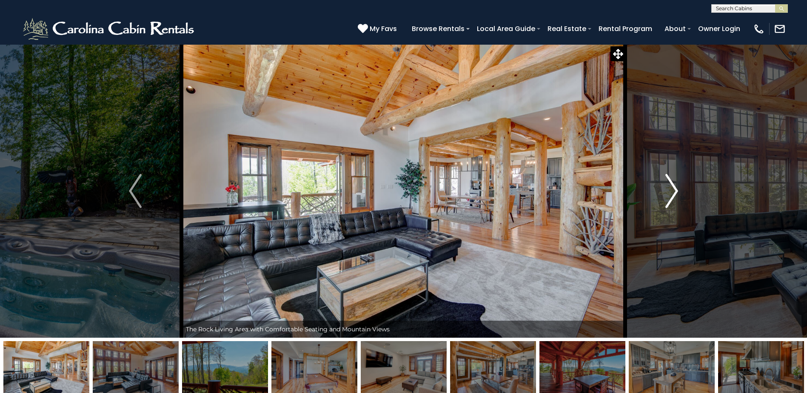
click at [673, 188] on img "Next" at bounding box center [672, 191] width 13 height 34
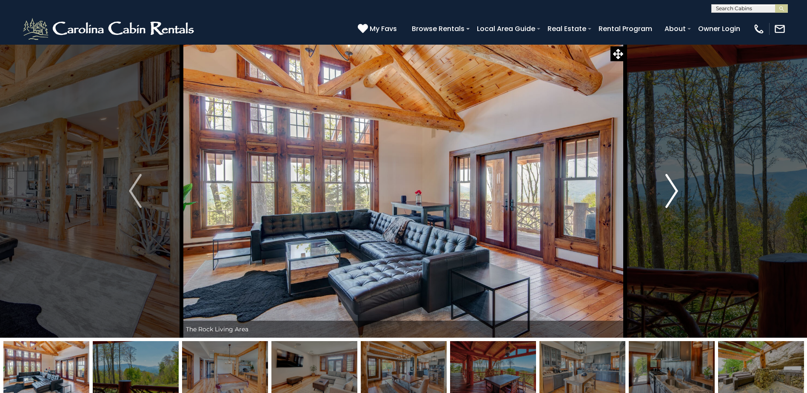
click at [673, 187] on img "Next" at bounding box center [672, 191] width 13 height 34
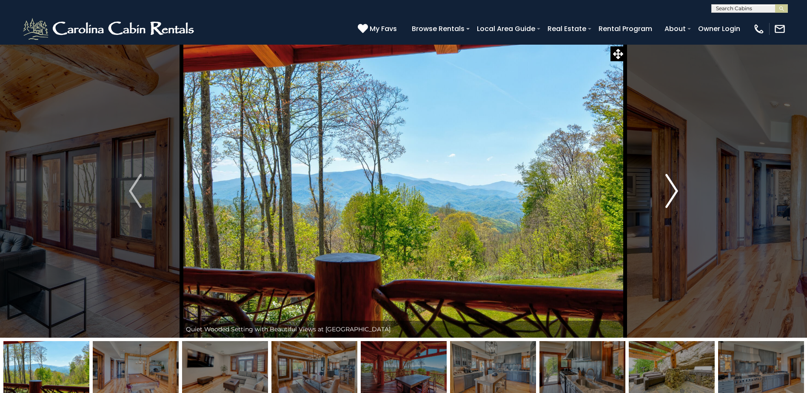
click at [673, 187] on img "Next" at bounding box center [672, 191] width 13 height 34
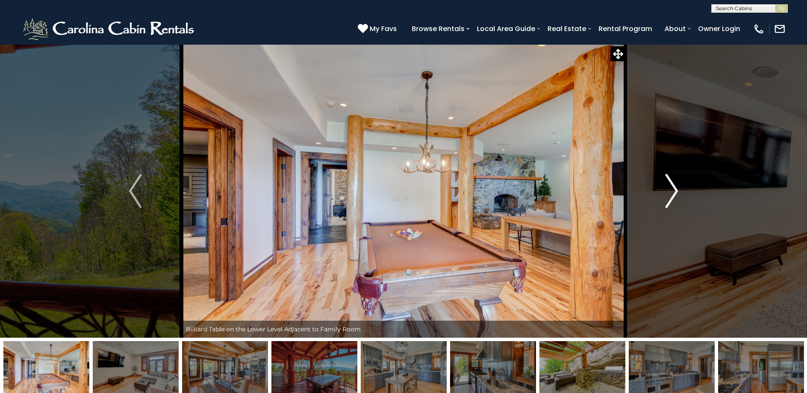
click at [673, 186] on img "Next" at bounding box center [672, 191] width 13 height 34
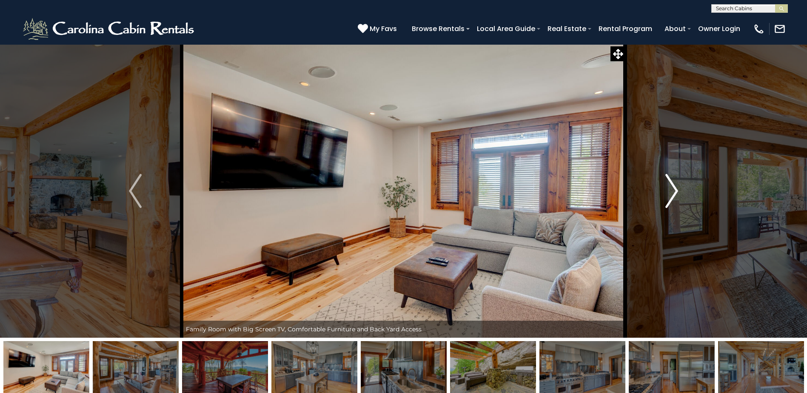
click at [673, 186] on img "Next" at bounding box center [672, 191] width 13 height 34
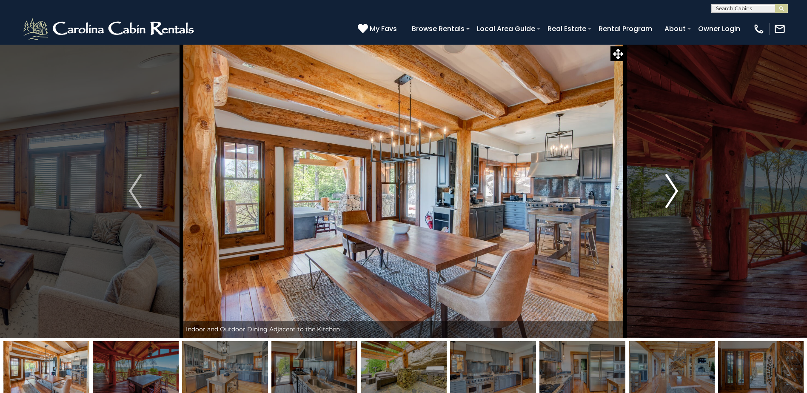
click at [673, 186] on img "Next" at bounding box center [672, 191] width 13 height 34
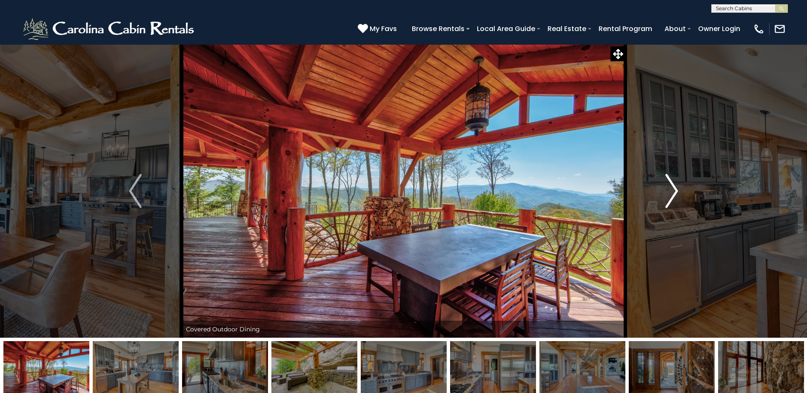
click at [674, 185] on img "Next" at bounding box center [672, 191] width 13 height 34
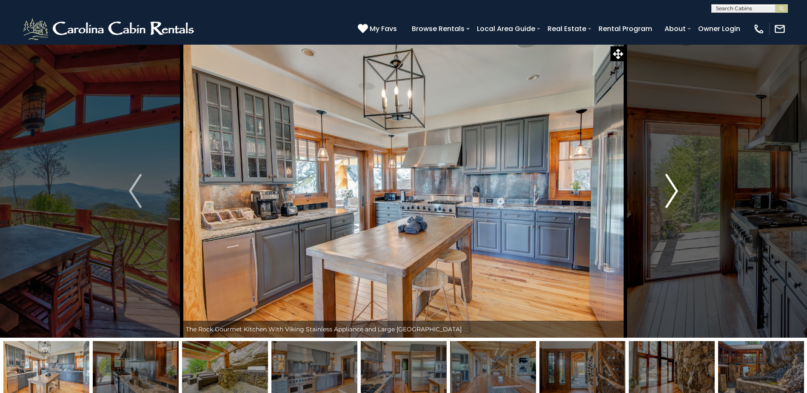
click at [674, 185] on img "Next" at bounding box center [672, 191] width 13 height 34
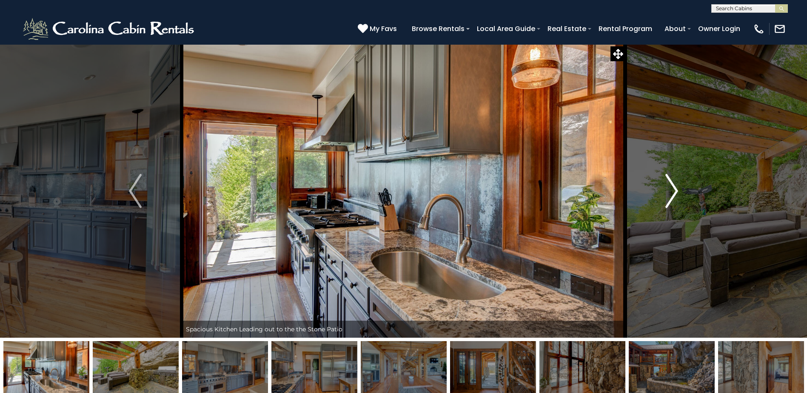
click at [674, 184] on img "Next" at bounding box center [672, 191] width 13 height 34
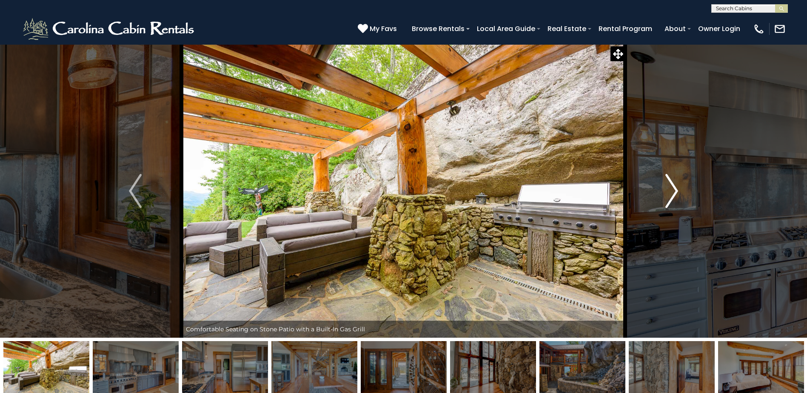
click at [674, 184] on img "Next" at bounding box center [672, 191] width 13 height 34
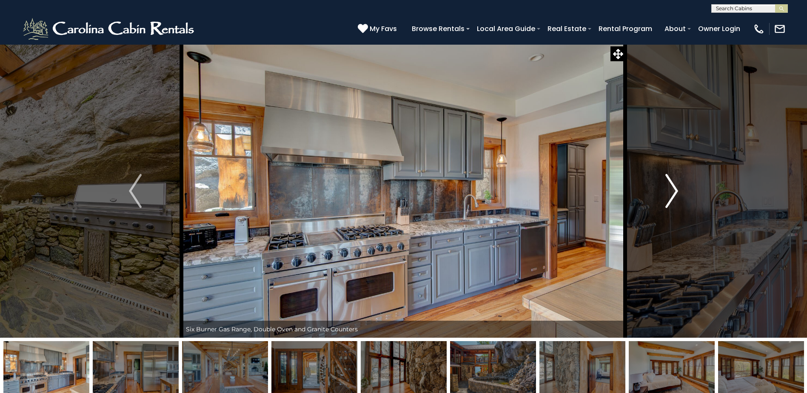
click at [674, 183] on img "Next" at bounding box center [672, 191] width 13 height 34
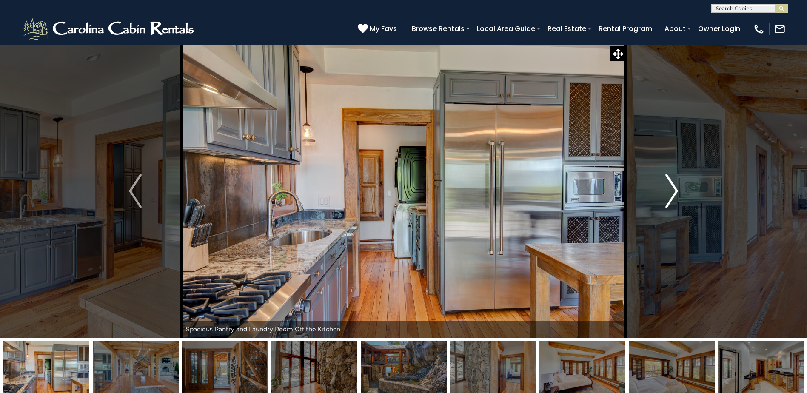
click at [674, 183] on img "Next" at bounding box center [672, 191] width 13 height 34
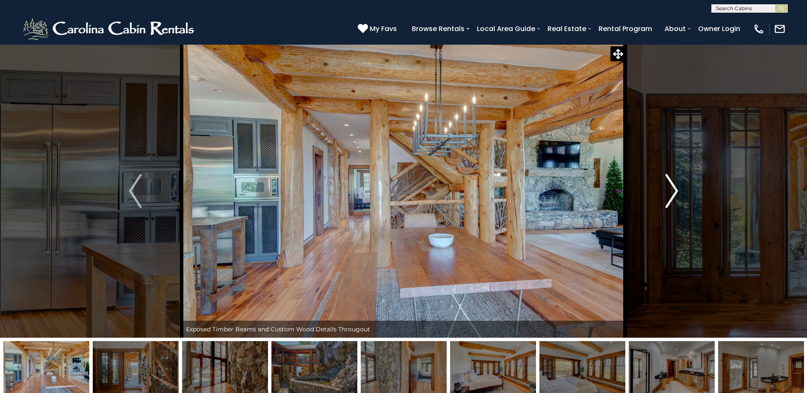
click at [674, 183] on img "Next" at bounding box center [672, 191] width 13 height 34
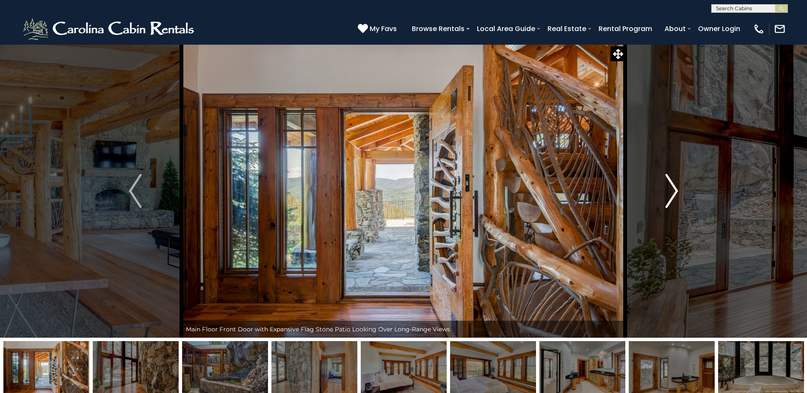
click at [675, 182] on img "Next" at bounding box center [672, 191] width 13 height 34
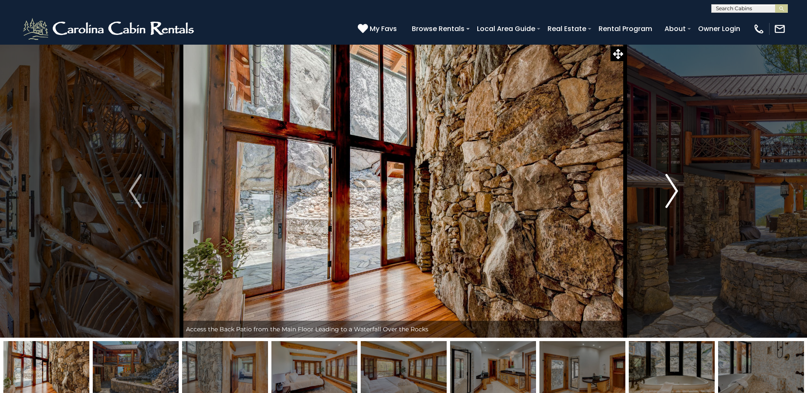
click at [676, 180] on img "Next" at bounding box center [672, 191] width 13 height 34
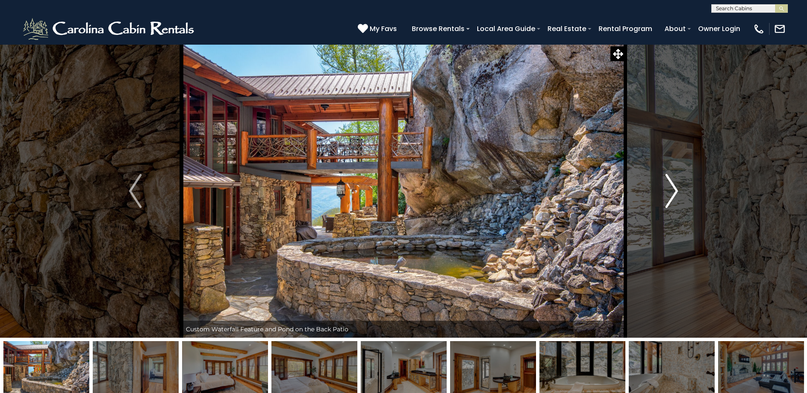
click at [676, 180] on img "Next" at bounding box center [672, 191] width 13 height 34
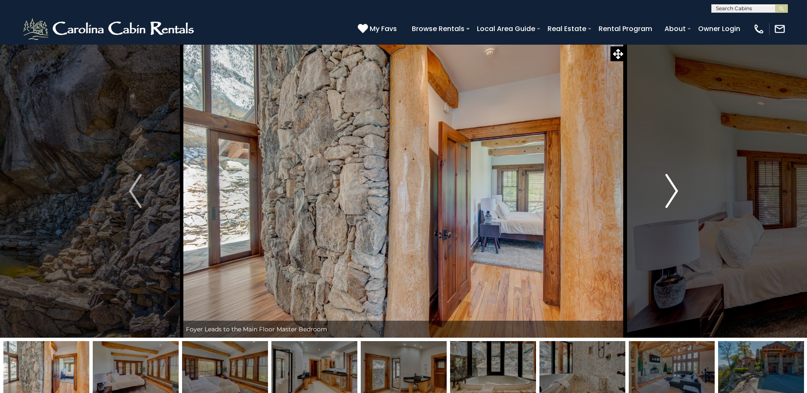
click at [676, 180] on img "Next" at bounding box center [672, 191] width 13 height 34
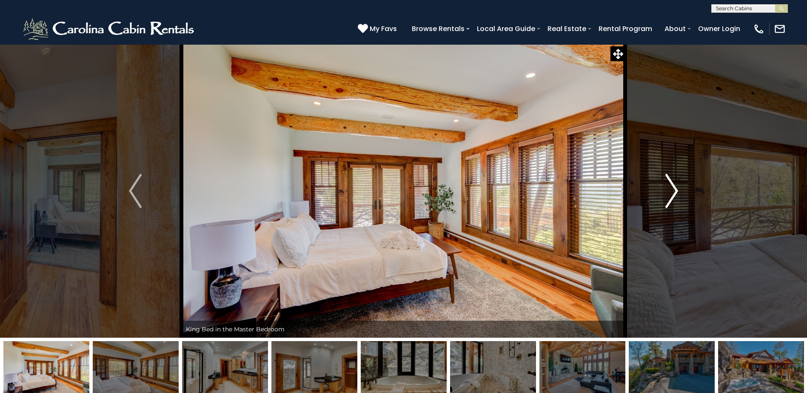
click at [677, 179] on img "Next" at bounding box center [672, 191] width 13 height 34
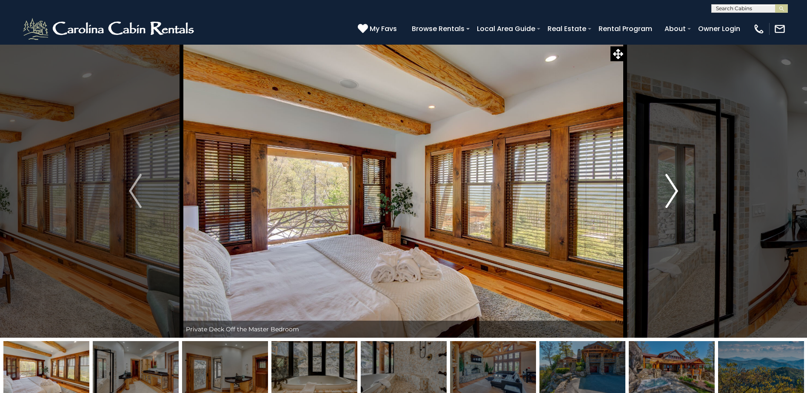
click at [677, 178] on img "Next" at bounding box center [672, 191] width 13 height 34
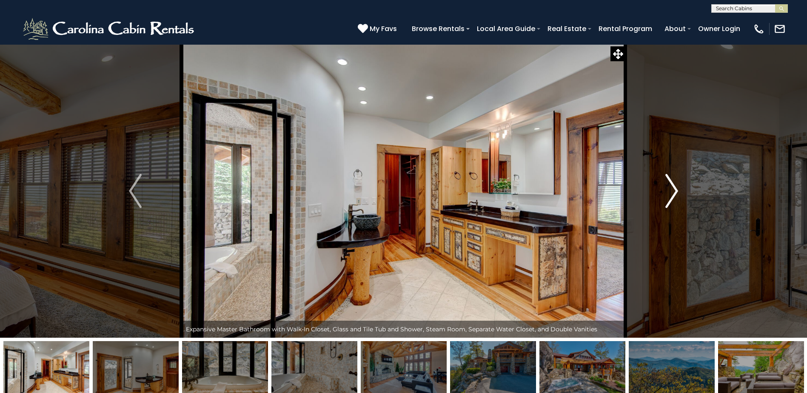
click at [678, 178] on img "Next" at bounding box center [672, 191] width 13 height 34
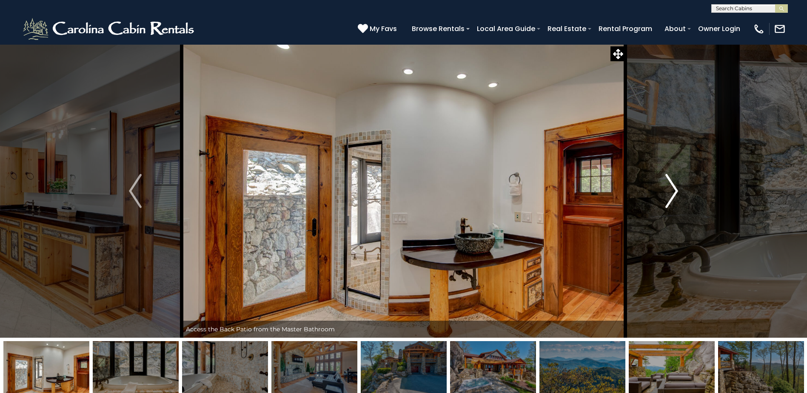
click at [678, 175] on img "Next" at bounding box center [672, 191] width 13 height 34
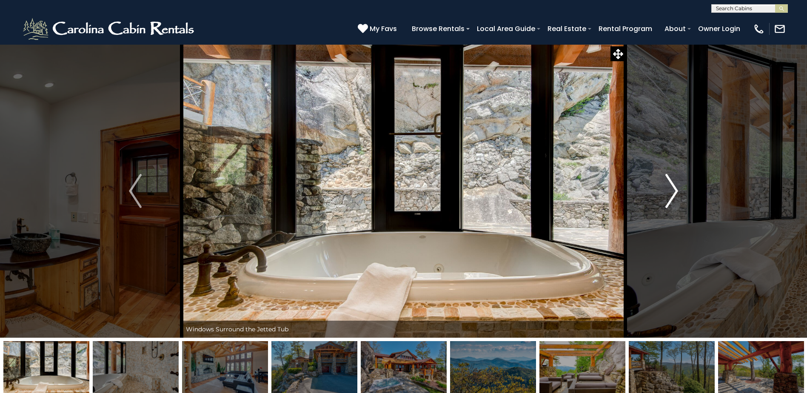
click at [679, 173] on button "Next" at bounding box center [672, 191] width 93 height 294
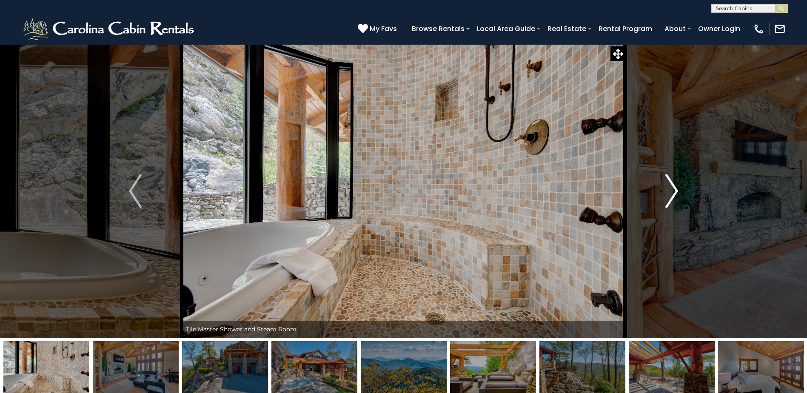
click at [679, 173] on button "Next" at bounding box center [672, 191] width 93 height 294
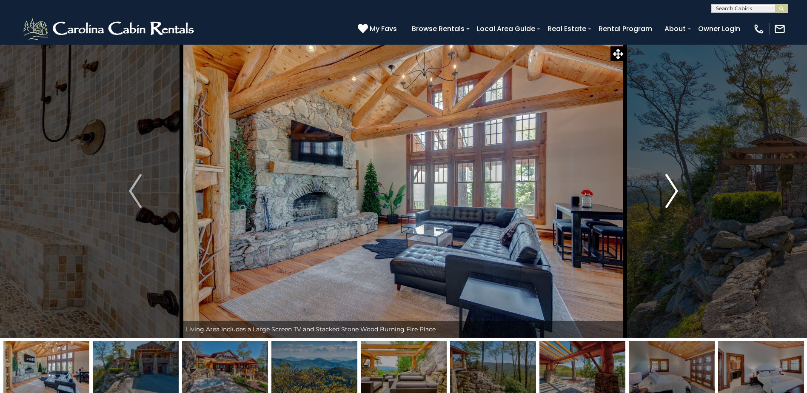
click at [679, 173] on button "Next" at bounding box center [672, 191] width 93 height 294
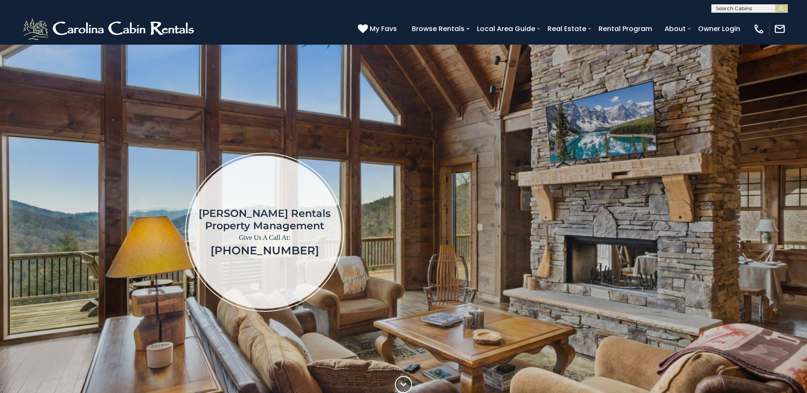
scroll to position [392, 0]
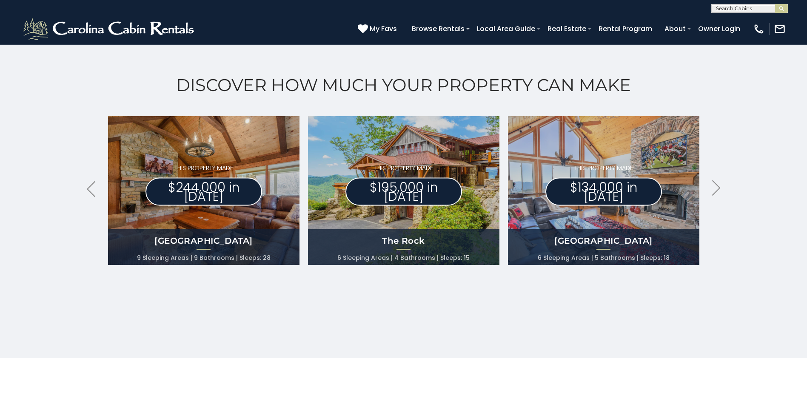
click at [174, 181] on div "THIS PROPERTY MADE $244,000 in 2023" at bounding box center [204, 185] width 117 height 42
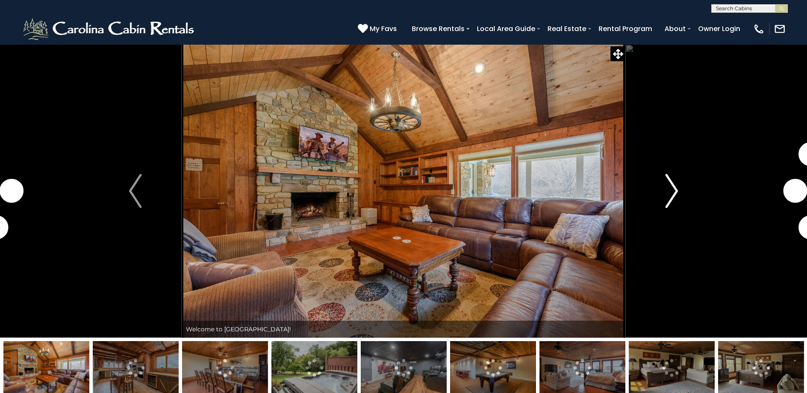
click at [673, 191] on img "Next" at bounding box center [672, 191] width 13 height 34
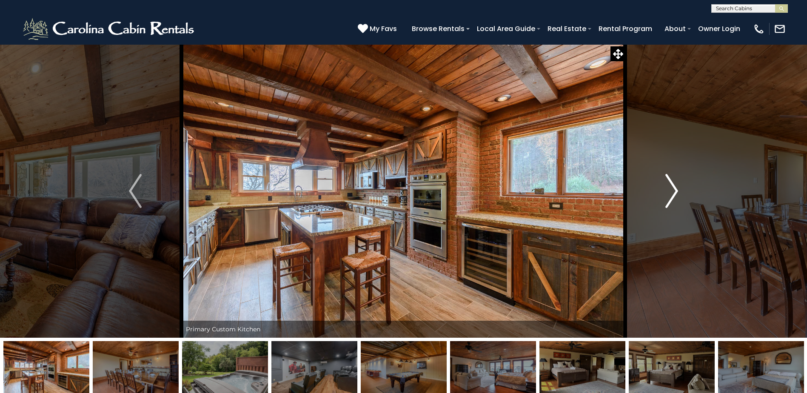
click at [673, 190] on img "Next" at bounding box center [672, 191] width 13 height 34
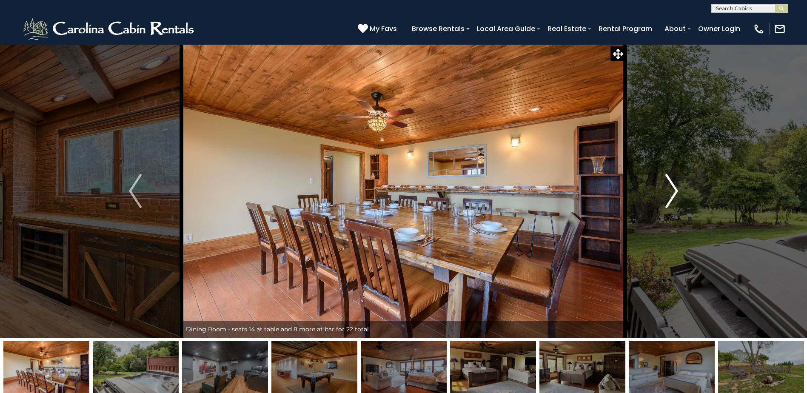
click at [673, 190] on img "Next" at bounding box center [672, 191] width 13 height 34
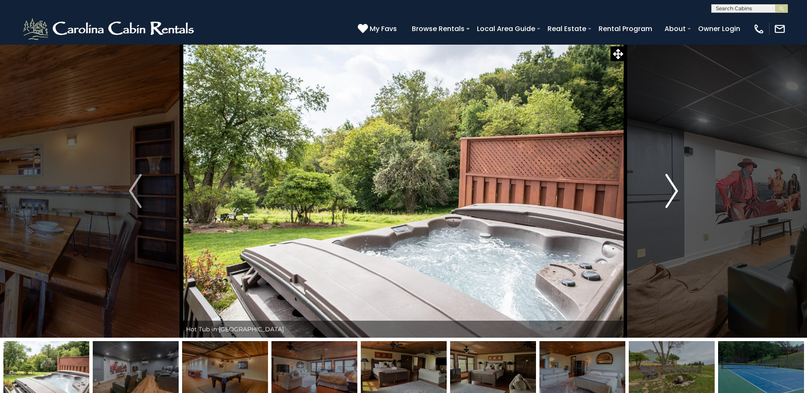
click at [673, 190] on img "Next" at bounding box center [672, 191] width 13 height 34
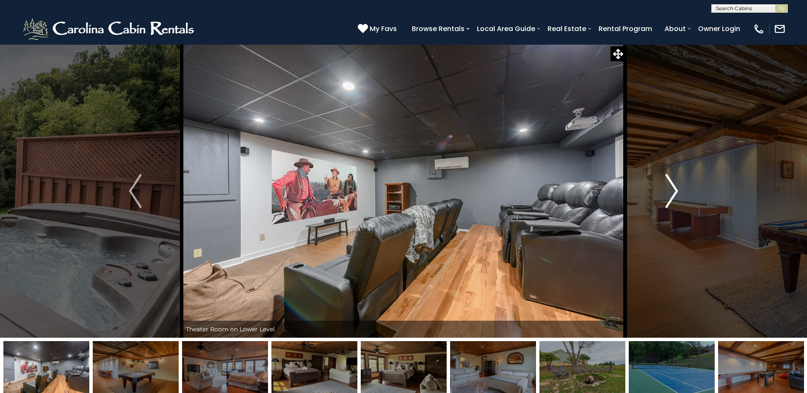
click at [673, 190] on img "Next" at bounding box center [672, 191] width 13 height 34
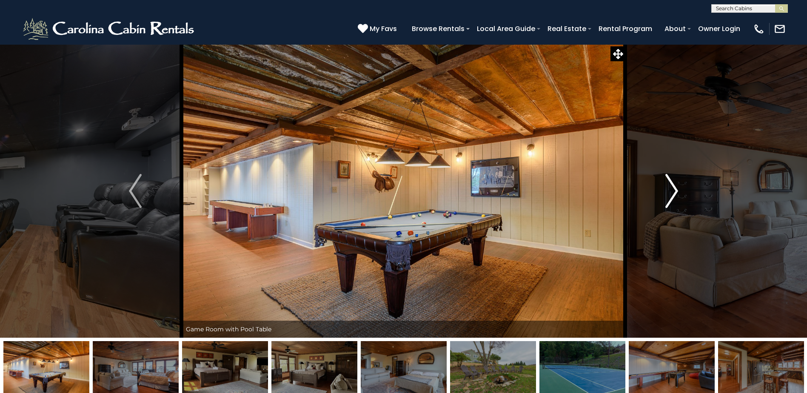
click at [673, 190] on img "Next" at bounding box center [672, 191] width 13 height 34
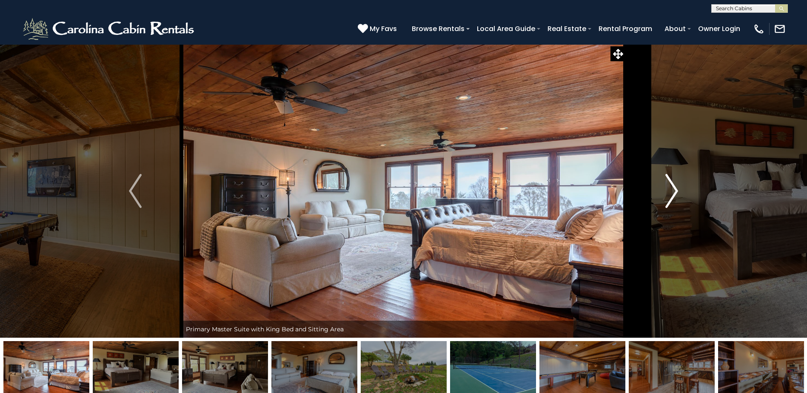
click at [673, 190] on img "Next" at bounding box center [672, 191] width 13 height 34
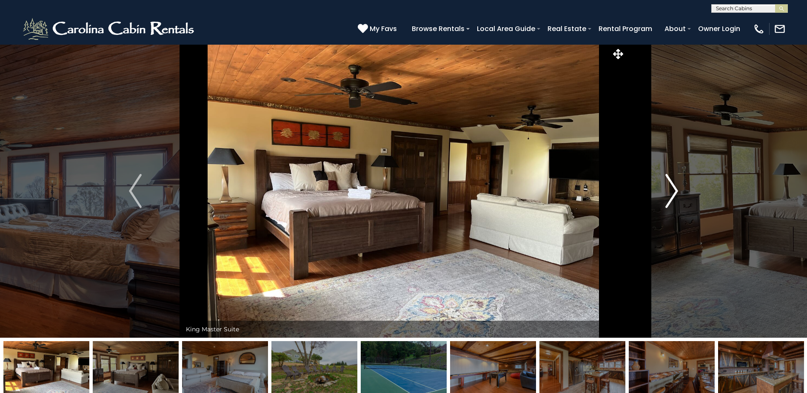
click at [673, 190] on img "Next" at bounding box center [672, 191] width 13 height 34
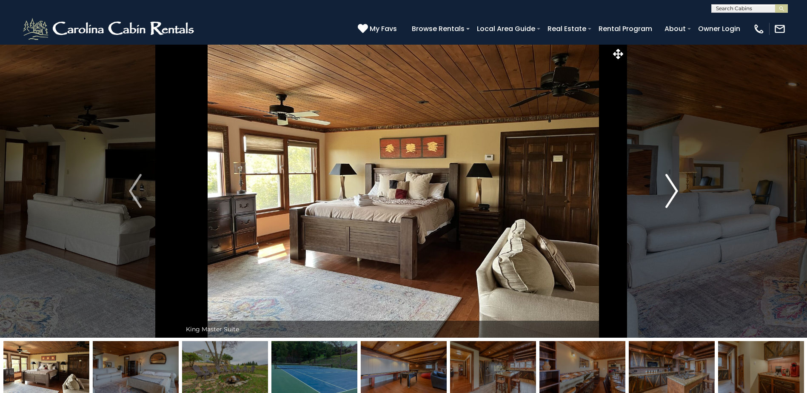
click at [673, 189] on img "Next" at bounding box center [672, 191] width 13 height 34
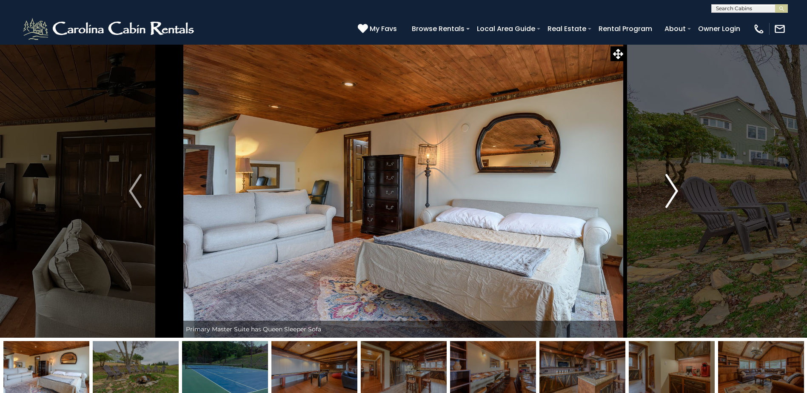
click at [673, 189] on img "Next" at bounding box center [672, 191] width 13 height 34
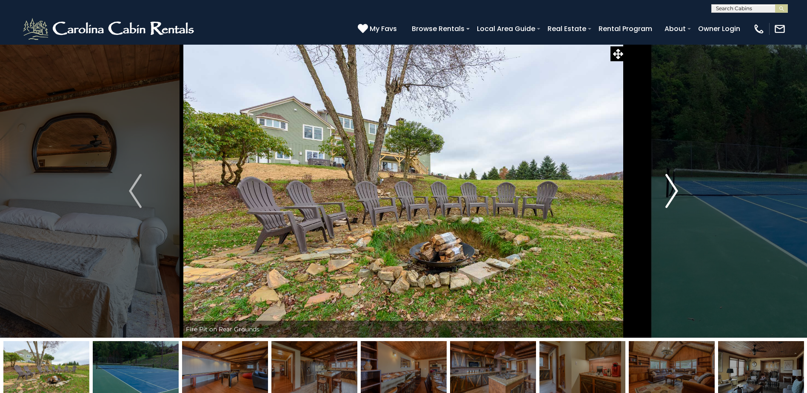
click at [673, 189] on img "Next" at bounding box center [672, 191] width 13 height 34
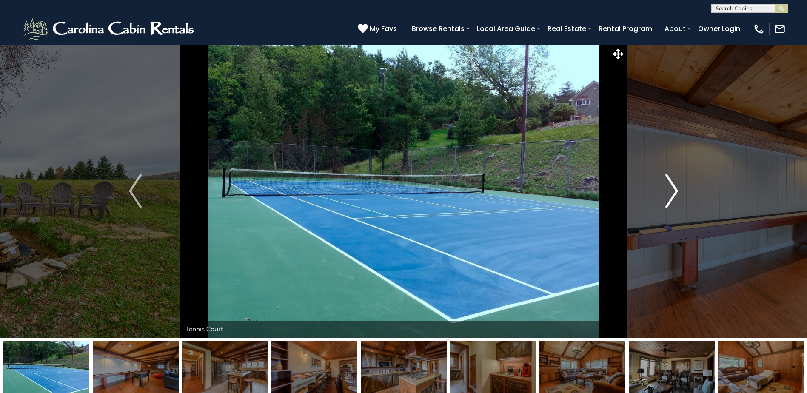
click at [674, 189] on img "Next" at bounding box center [672, 191] width 13 height 34
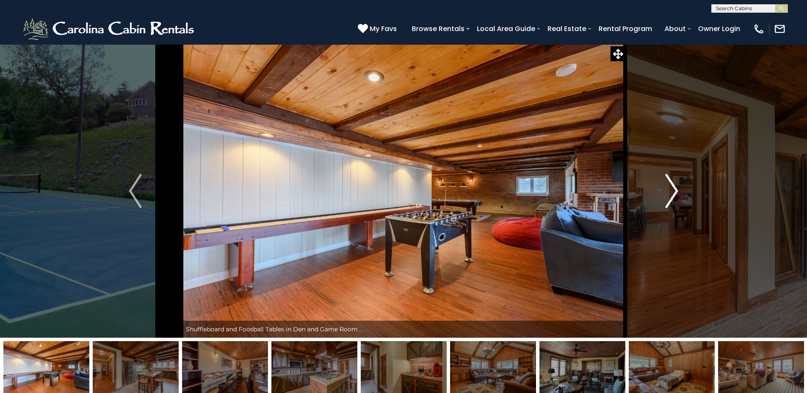
click at [674, 189] on img "Next" at bounding box center [672, 191] width 13 height 34
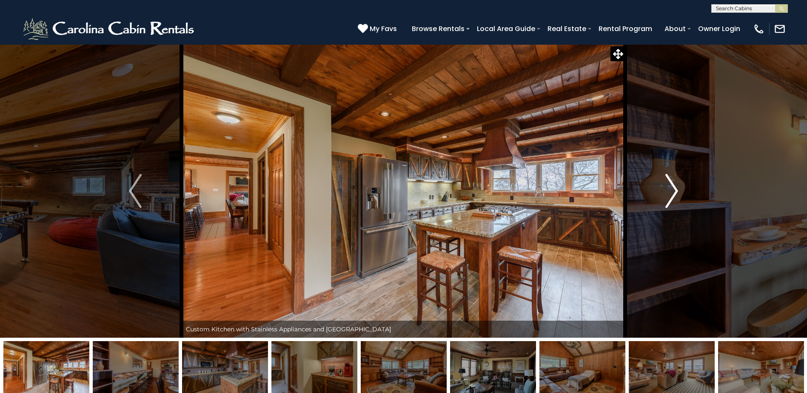
click at [675, 188] on img "Next" at bounding box center [672, 191] width 13 height 34
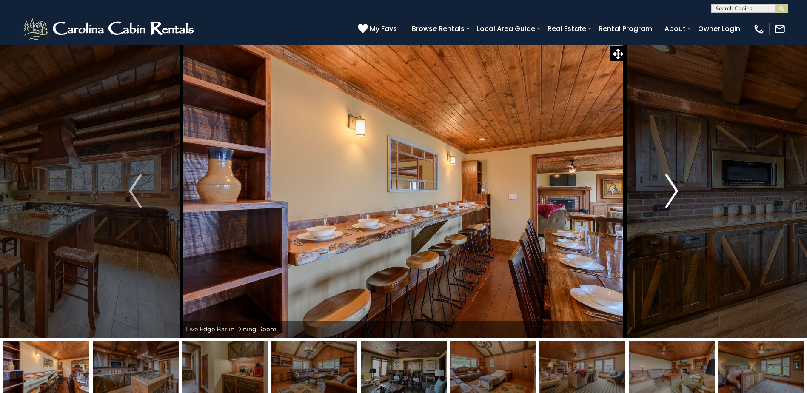
click at [675, 188] on img "Next" at bounding box center [672, 191] width 13 height 34
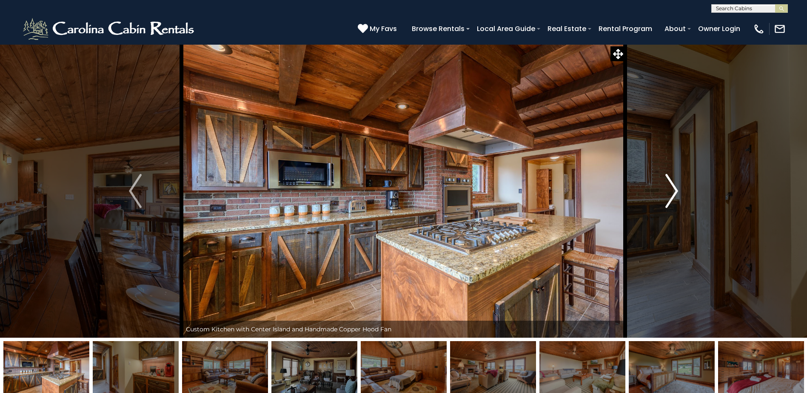
click at [675, 188] on img "Next" at bounding box center [672, 191] width 13 height 34
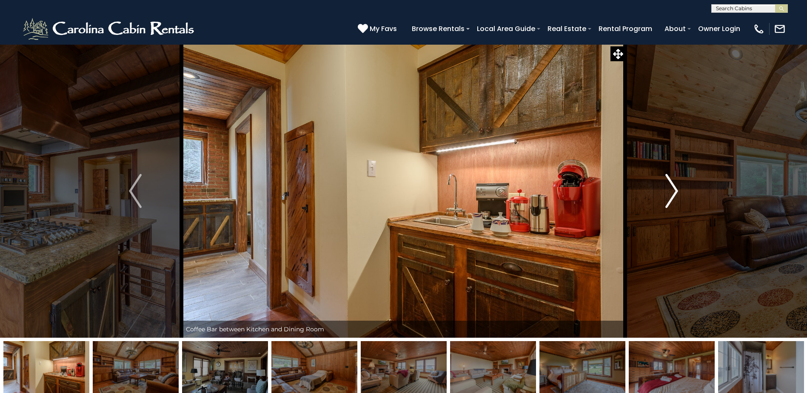
click at [675, 188] on img "Next" at bounding box center [672, 191] width 13 height 34
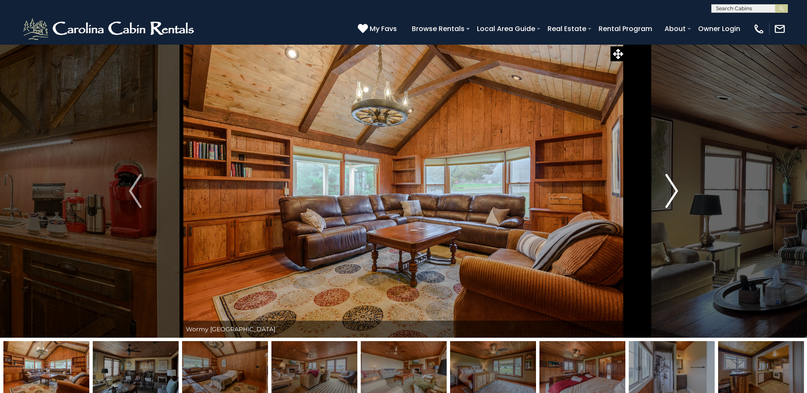
click at [675, 187] on img "Next" at bounding box center [672, 191] width 13 height 34
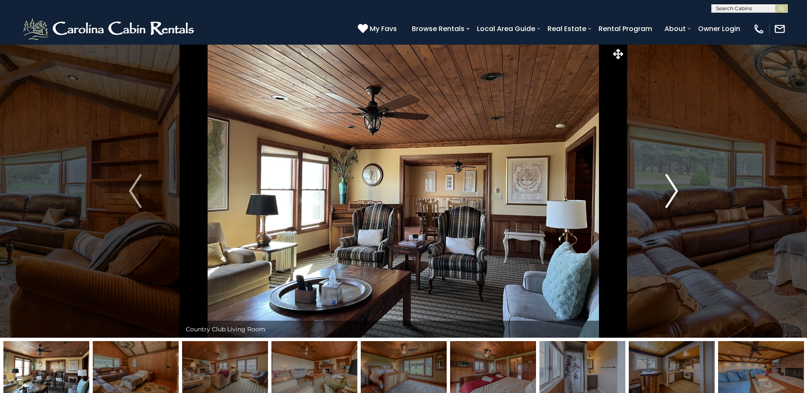
click at [675, 187] on img "Next" at bounding box center [672, 191] width 13 height 34
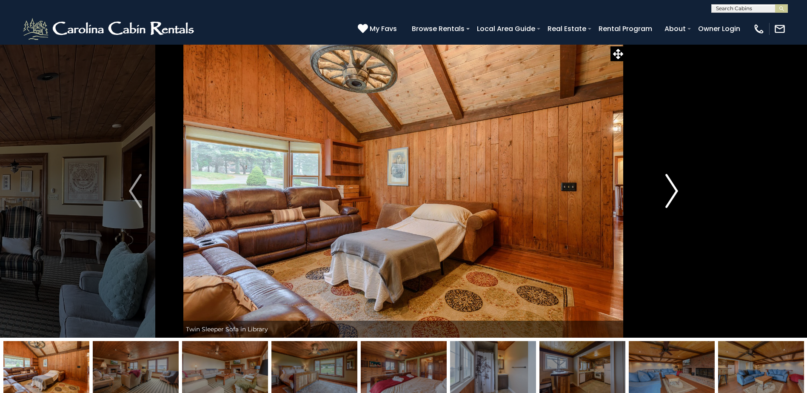
click at [675, 186] on img "Next" at bounding box center [672, 191] width 13 height 34
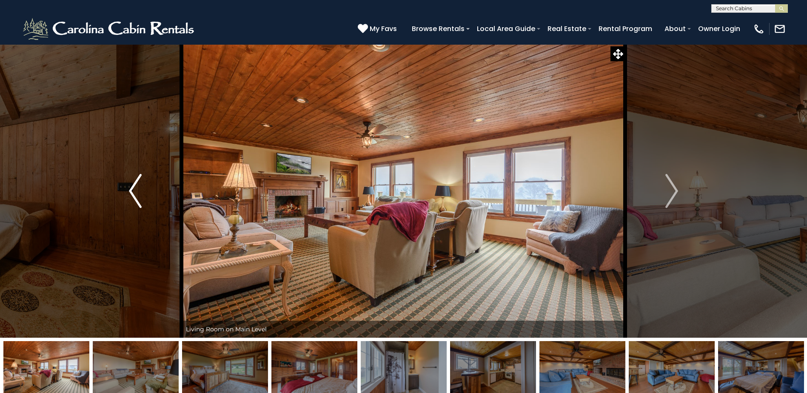
click at [138, 180] on img "Previous" at bounding box center [135, 191] width 13 height 34
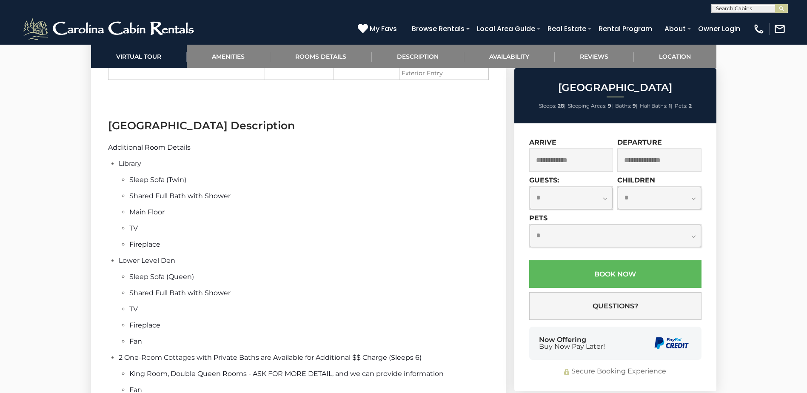
scroll to position [1443, 0]
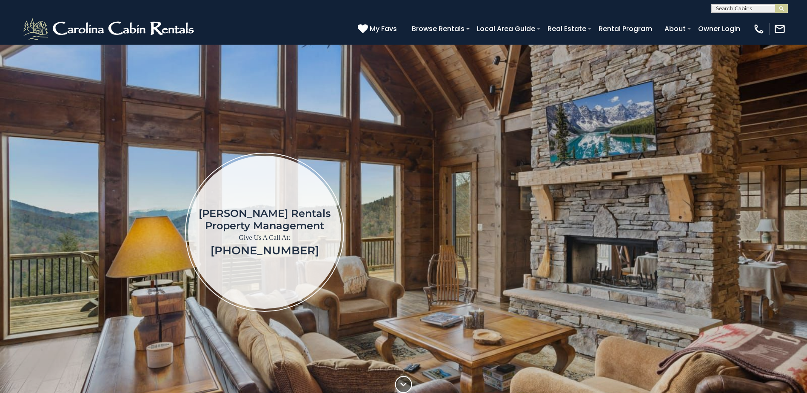
scroll to position [392, 0]
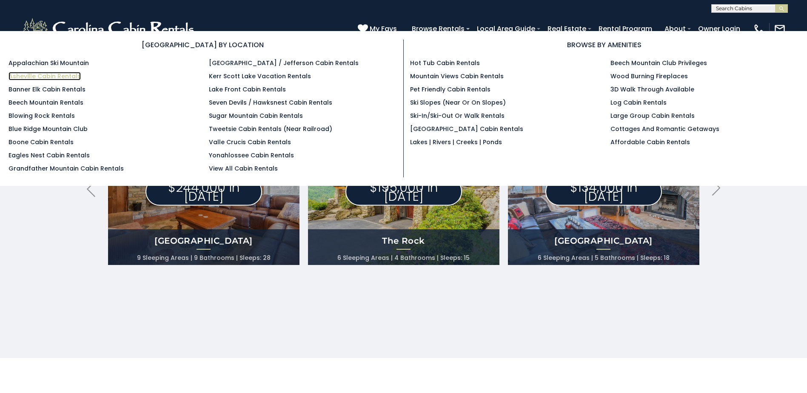
click at [57, 74] on link "Asheville Cabin Rentals" at bounding box center [45, 76] width 72 height 9
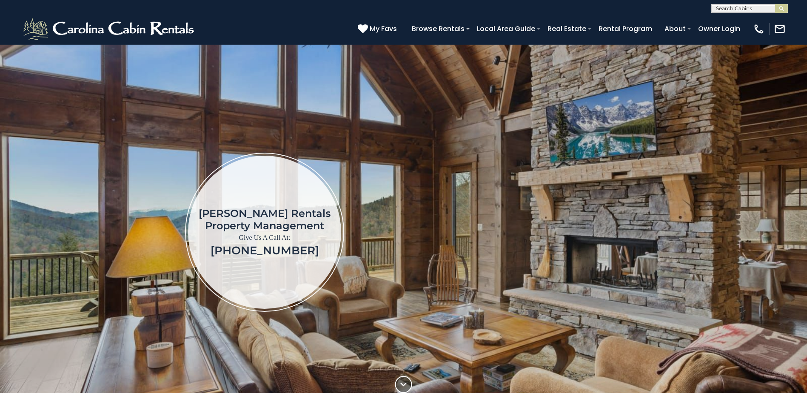
scroll to position [392, 0]
